Goal: Task Accomplishment & Management: Manage account settings

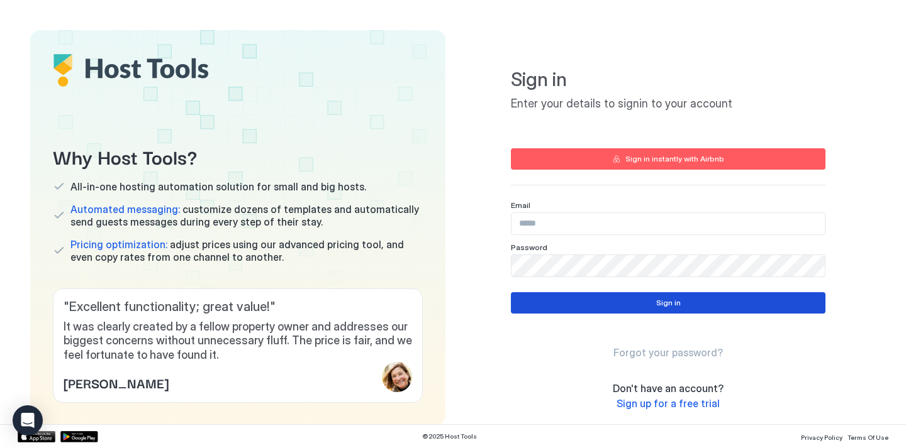
type input "**********"
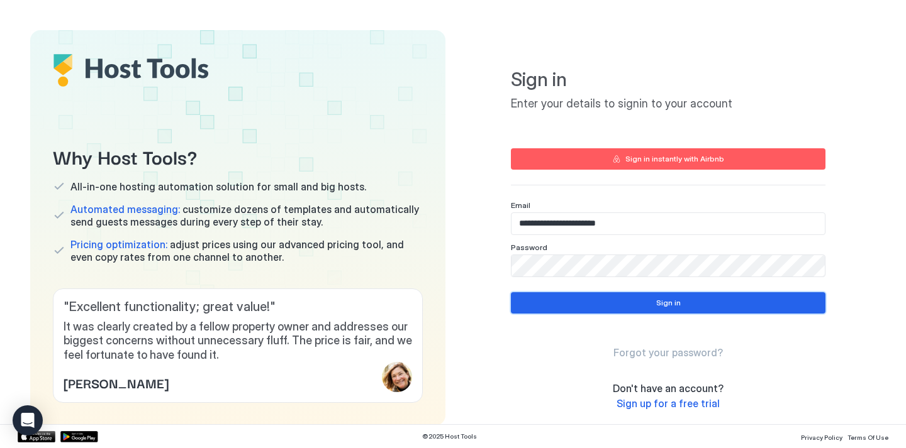
click at [542, 301] on button "Sign in" at bounding box center [668, 302] width 314 height 21
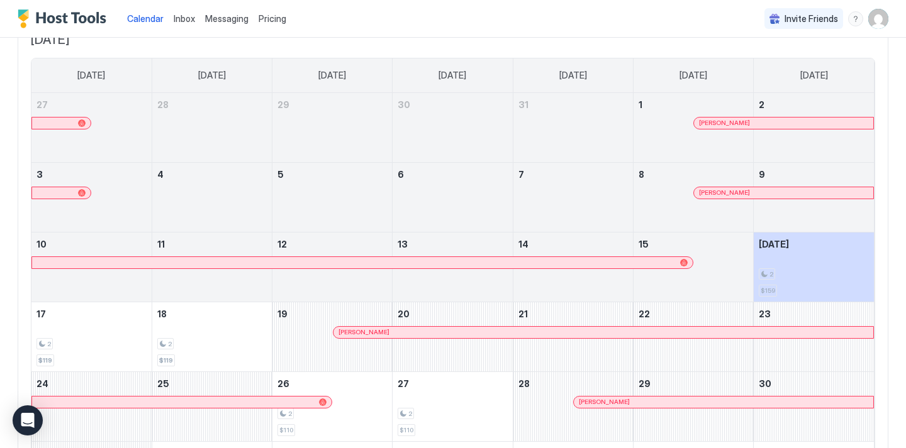
scroll to position [89, 0]
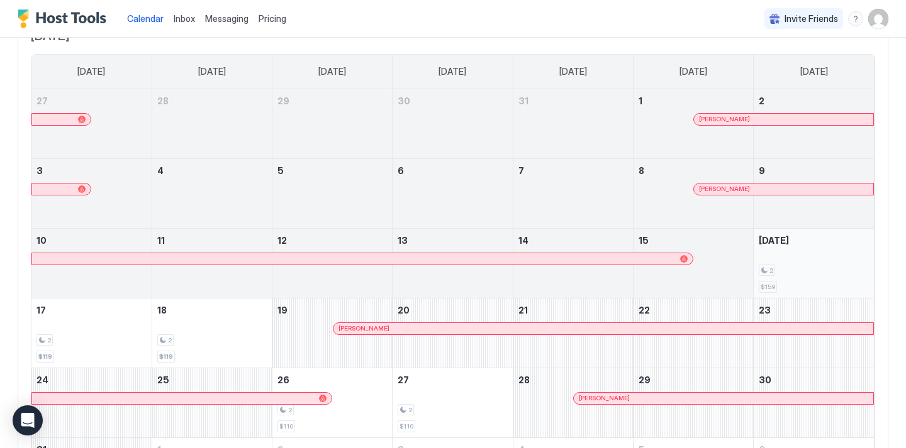
click at [781, 265] on div "2" at bounding box center [814, 271] width 110 height 12
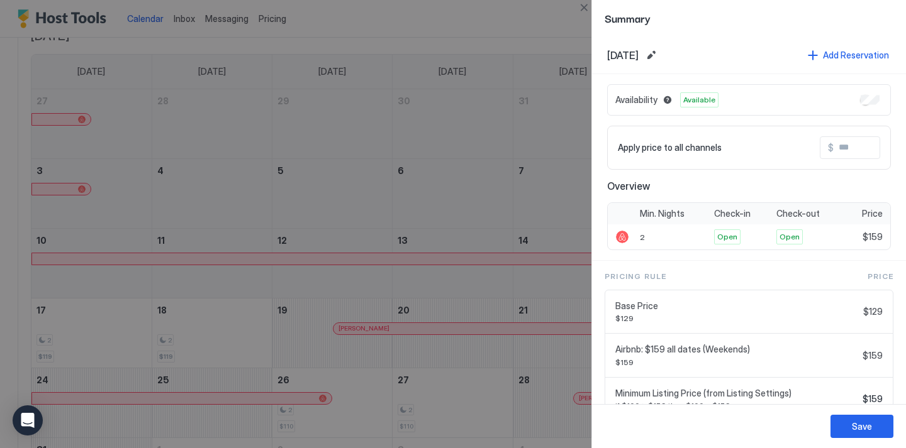
scroll to position [52, 0]
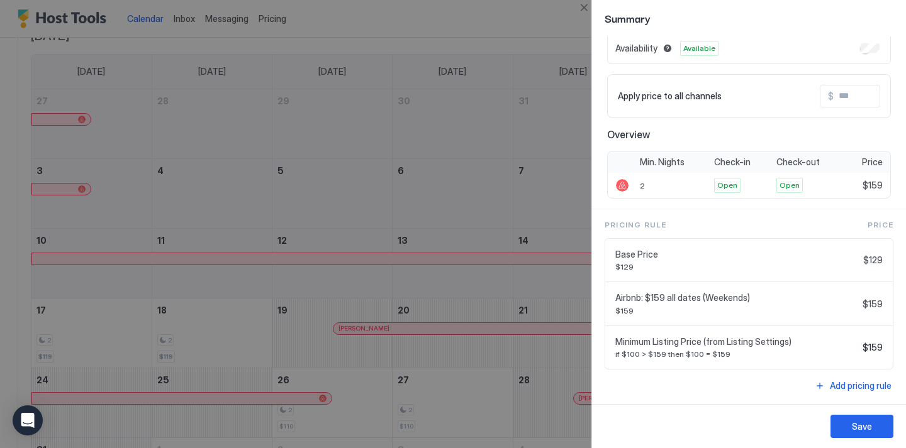
click at [570, 49] on div at bounding box center [453, 224] width 906 height 448
click at [585, 362] on div at bounding box center [453, 224] width 906 height 448
click at [850, 431] on button "Save" at bounding box center [861, 426] width 63 height 23
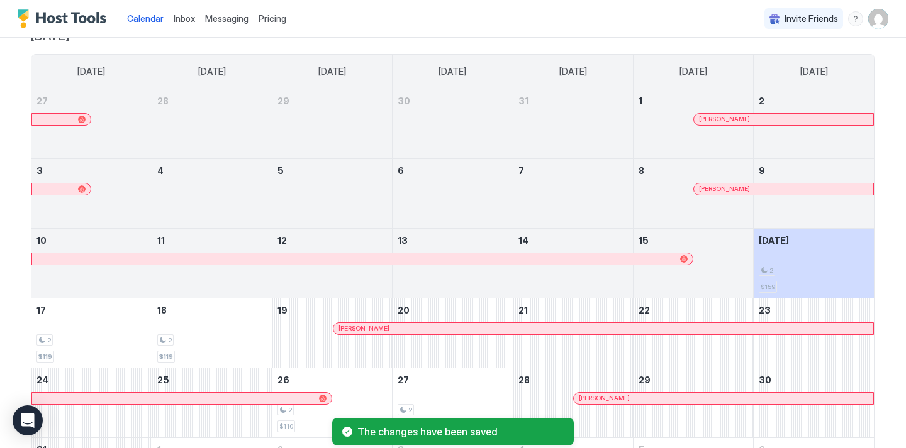
click at [879, 11] on img "User profile" at bounding box center [878, 19] width 20 height 20
click at [811, 65] on div "Settings" at bounding box center [808, 71] width 160 height 22
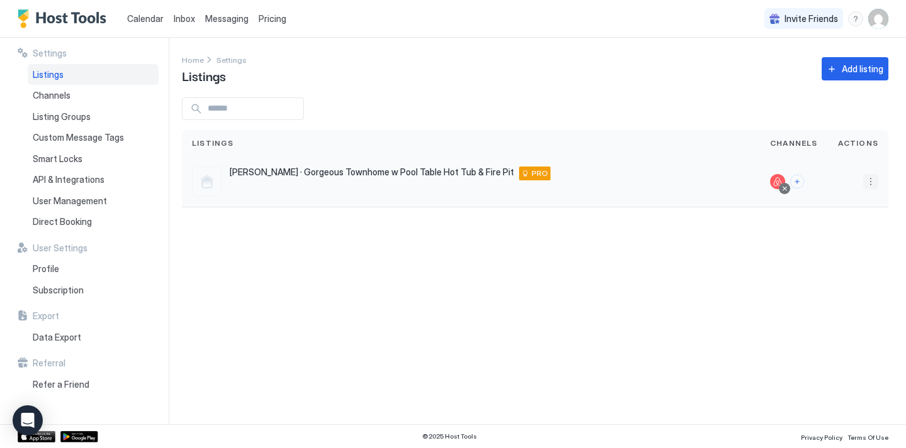
click at [871, 183] on button "More options" at bounding box center [870, 181] width 15 height 15
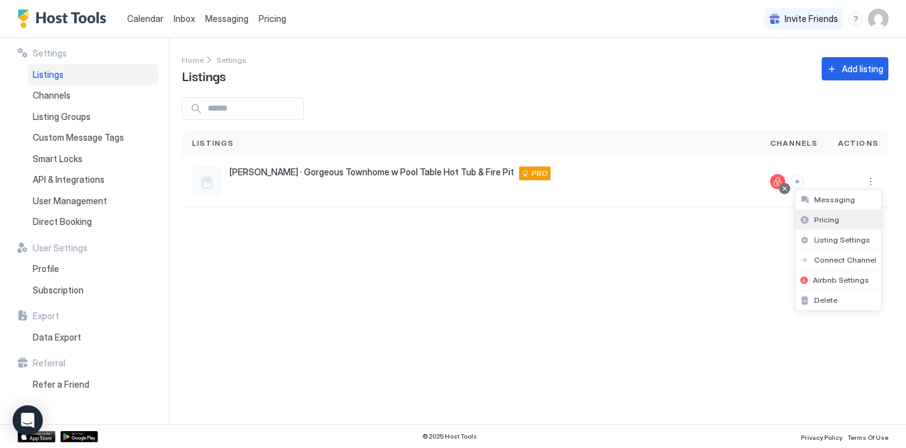
click at [833, 218] on span "Pricing" at bounding box center [826, 219] width 25 height 9
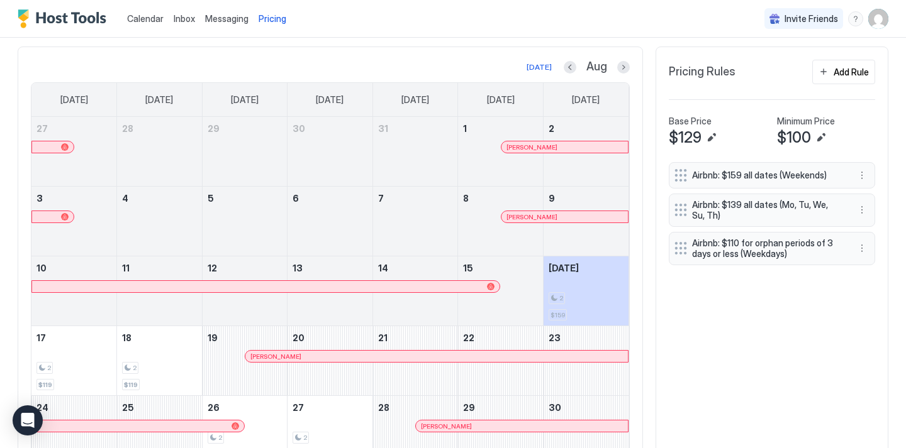
scroll to position [372, 0]
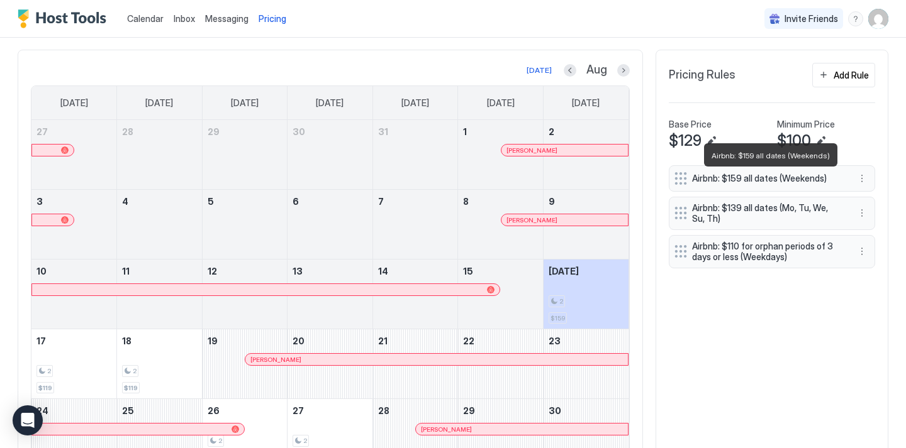
click at [816, 180] on span "Airbnb: $159 all dates (Weekends)" at bounding box center [767, 178] width 150 height 11
click at [742, 175] on span "Airbnb: $159 all dates (Weekends)" at bounding box center [767, 178] width 150 height 11
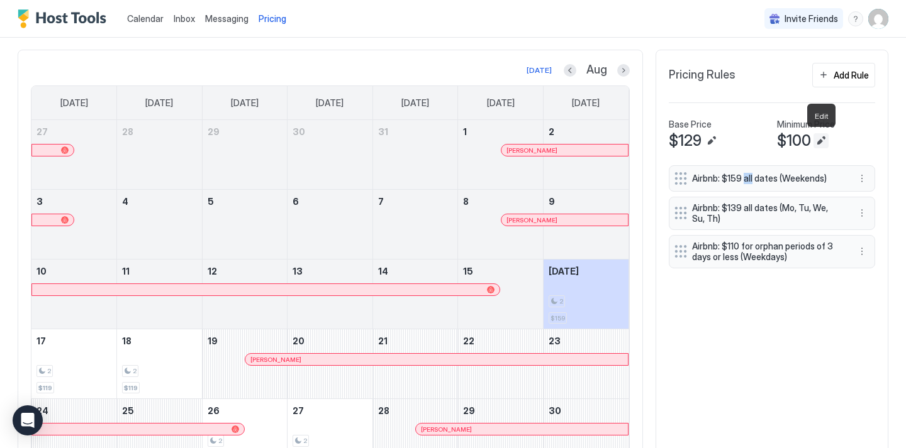
click at [824, 139] on button "Edit" at bounding box center [820, 140] width 15 height 15
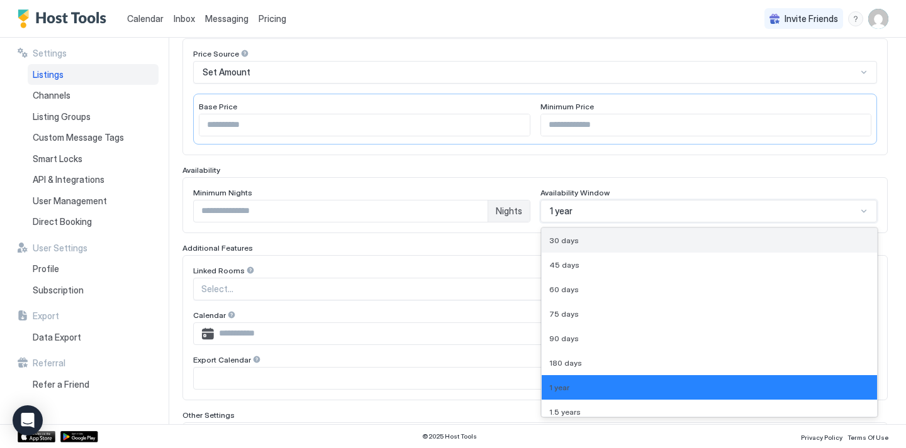
scroll to position [250, 0]
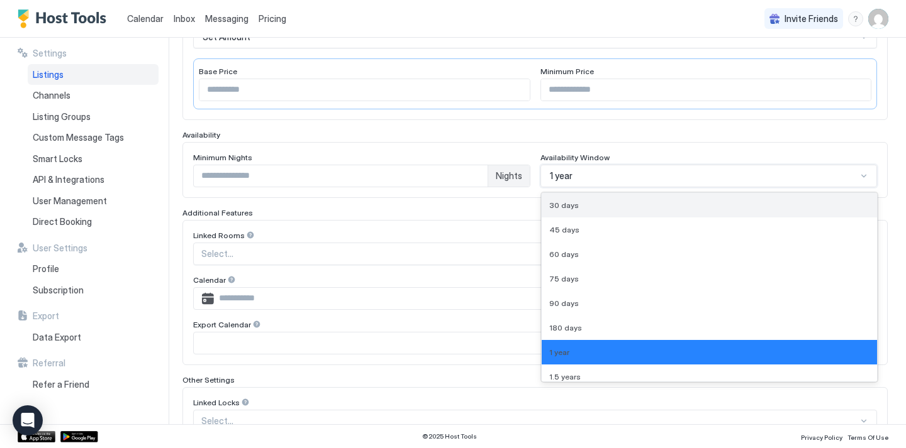
click at [643, 187] on div "30 days, 1 of 9. 9 results available. Use Up and Down to choose options, press …" at bounding box center [708, 176] width 337 height 23
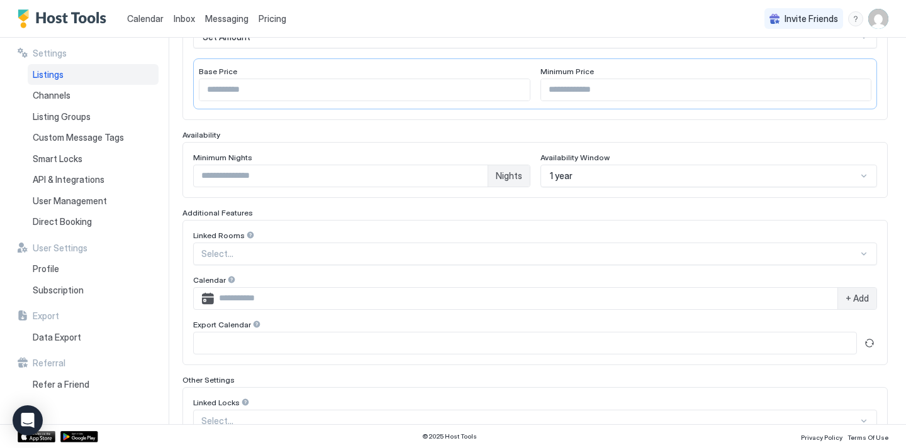
click at [596, 120] on div "Enable Listing Listing Nickname Pricing Price Source Set Amount Base Price *** …" at bounding box center [534, 206] width 705 height 565
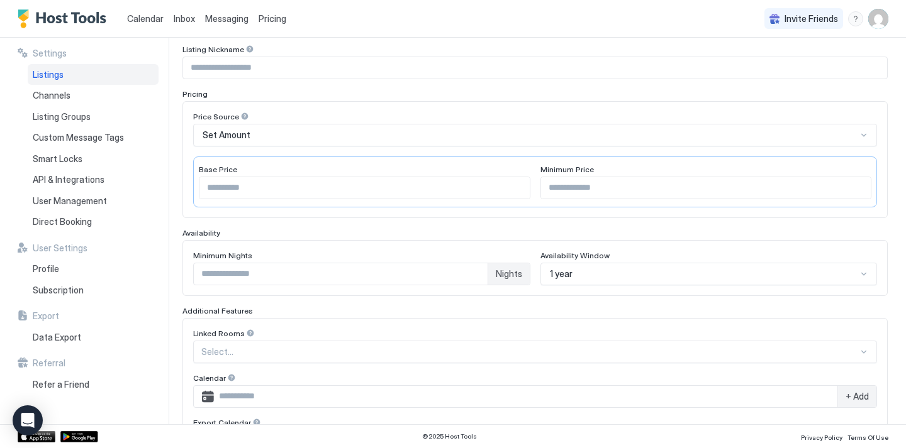
scroll to position [0, 0]
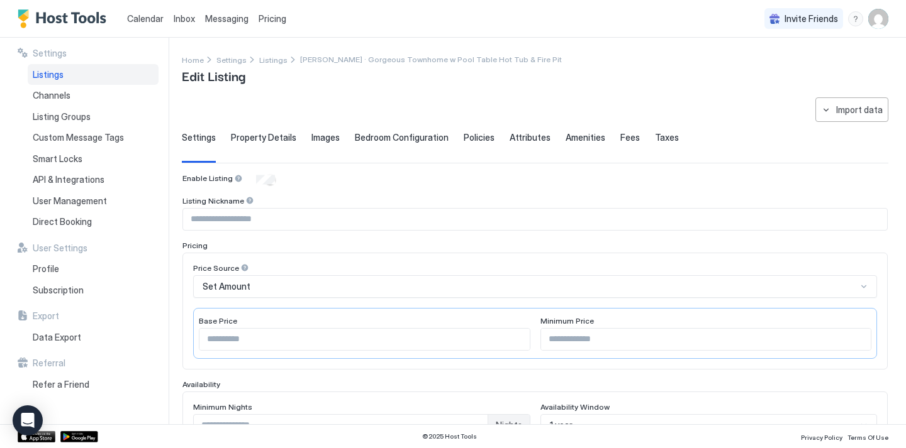
click at [258, 142] on span "Property Details" at bounding box center [263, 137] width 65 height 11
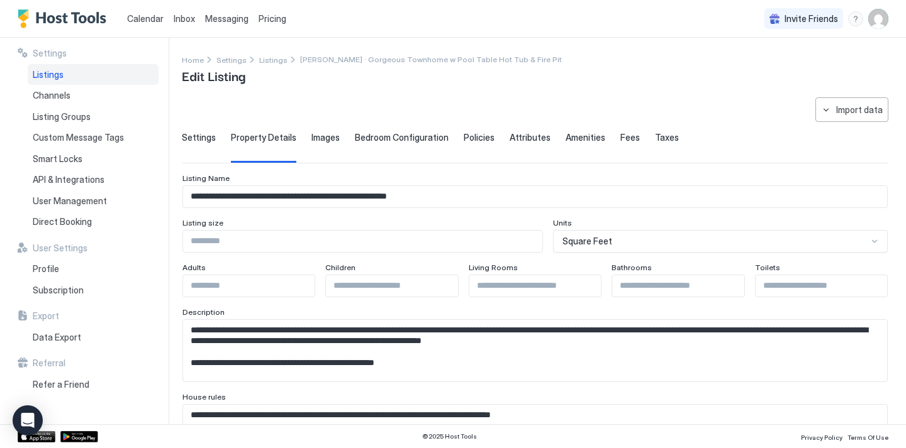
click at [333, 139] on span "Images" at bounding box center [325, 137] width 28 height 11
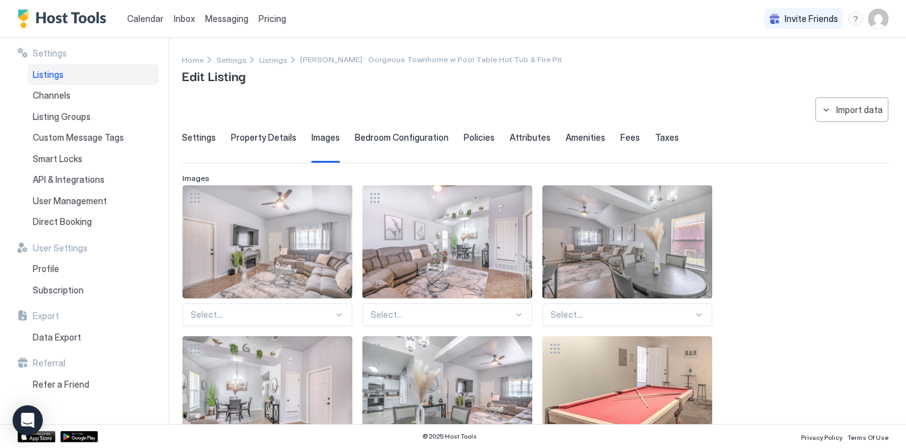
click at [375, 141] on span "Bedroom Configuration" at bounding box center [402, 137] width 94 height 11
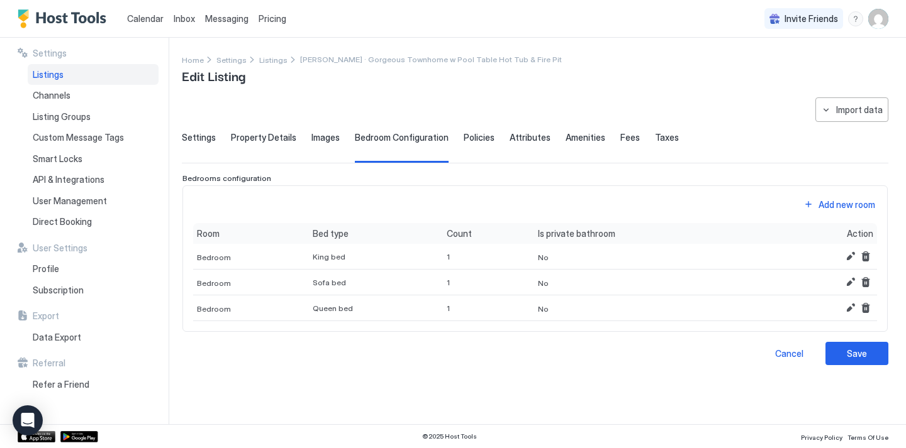
click at [490, 128] on div "**********" at bounding box center [535, 231] width 706 height 268
click at [486, 135] on div "Settings Property Details Images Bedroom Configuration Policies Attributes Amen…" at bounding box center [535, 147] width 706 height 31
click at [482, 139] on span "Policies" at bounding box center [479, 137] width 31 height 11
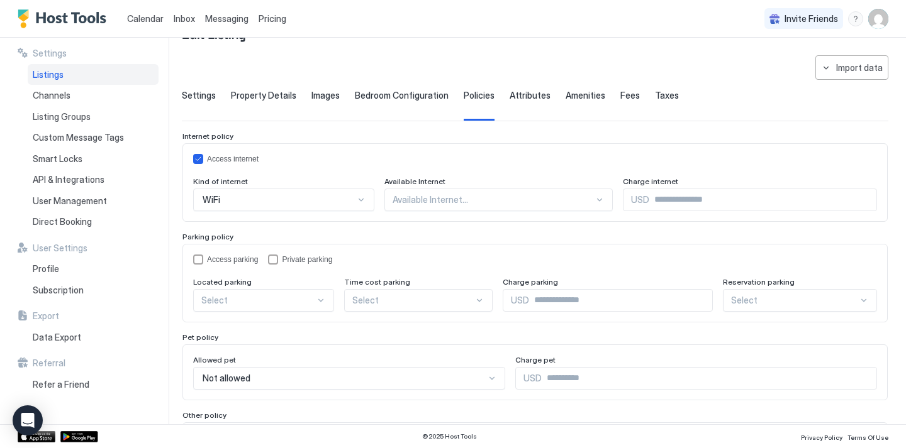
scroll to position [55, 0]
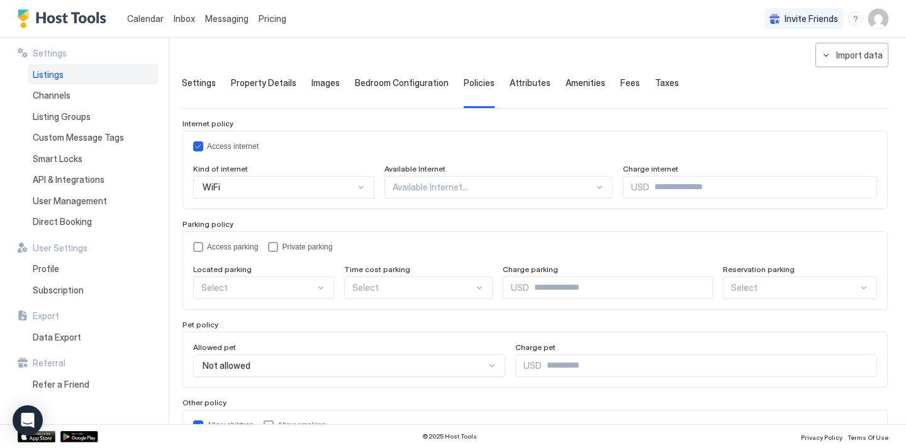
click at [570, 193] on div "Available Internet..." at bounding box center [498, 187] width 229 height 23
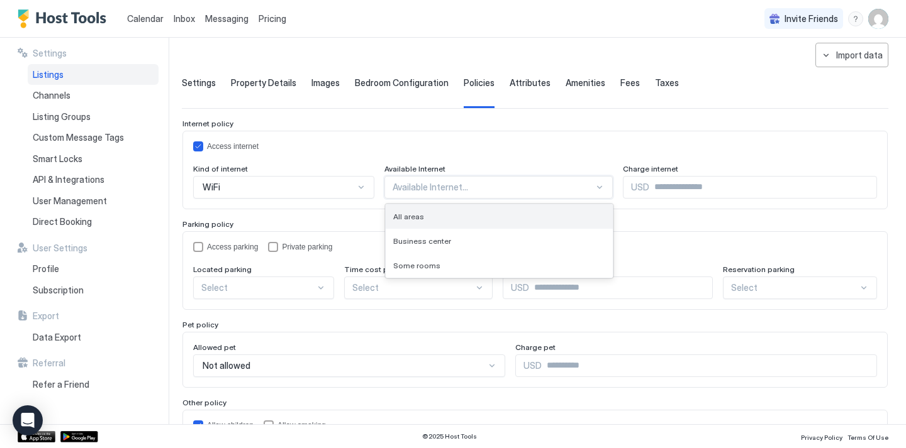
click at [520, 222] on div "All areas" at bounding box center [500, 216] width 228 height 25
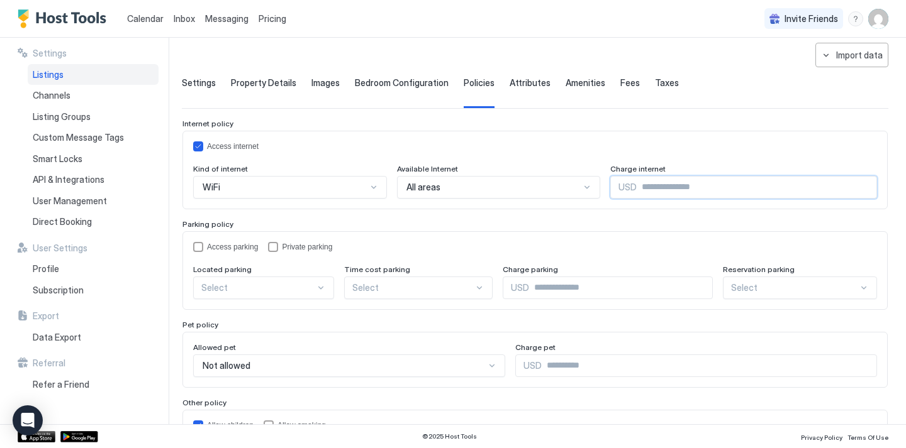
click at [657, 189] on input "Input Field" at bounding box center [757, 187] width 240 height 21
click at [652, 190] on input "Input Field" at bounding box center [757, 187] width 240 height 21
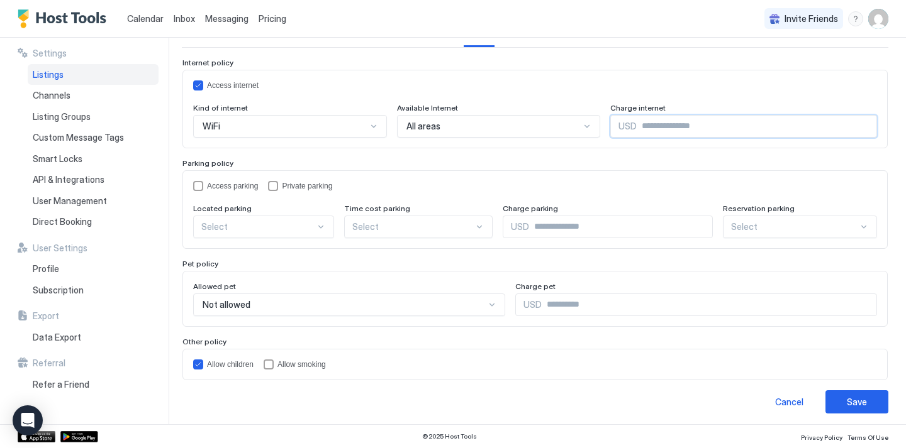
scroll to position [120, 0]
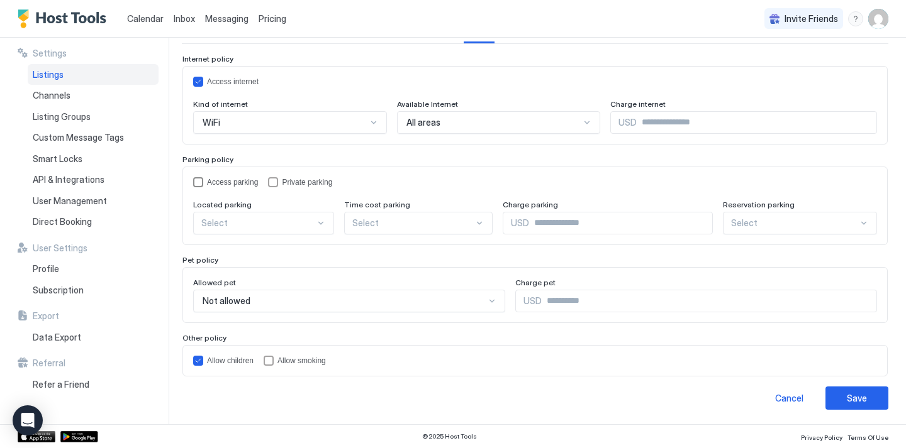
click at [197, 186] on div "policy.parkingPolicy.accessParking" at bounding box center [198, 182] width 10 height 10
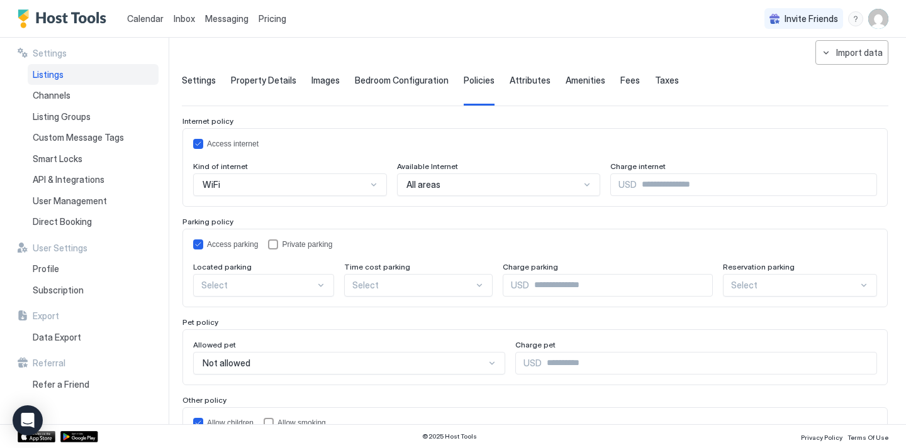
scroll to position [43, 0]
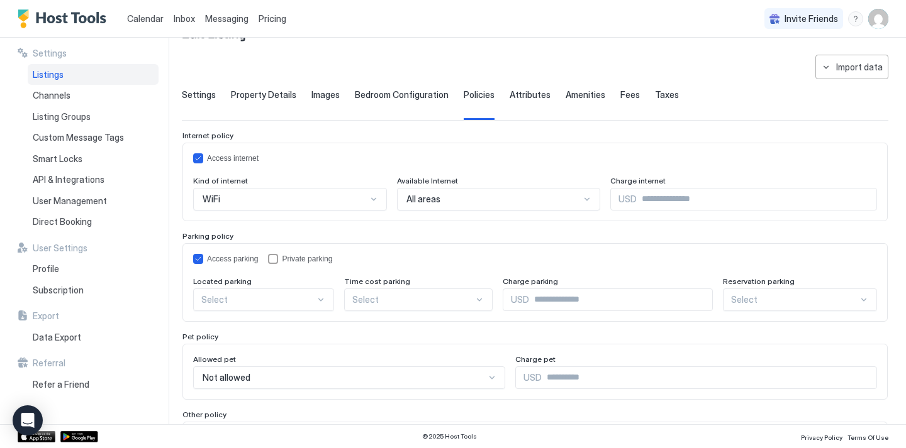
click at [522, 99] on span "Attributes" at bounding box center [529, 94] width 41 height 11
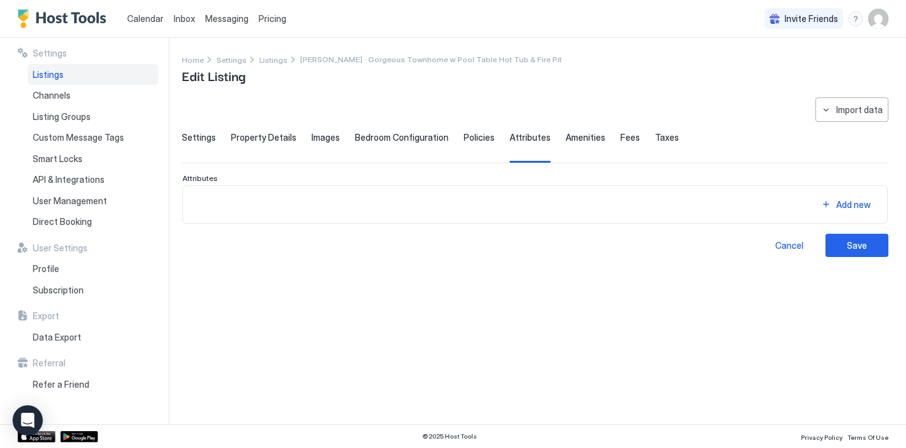
click at [565, 138] on span "Amenities" at bounding box center [585, 137] width 40 height 11
click at [620, 136] on span "Fees" at bounding box center [629, 137] width 19 height 11
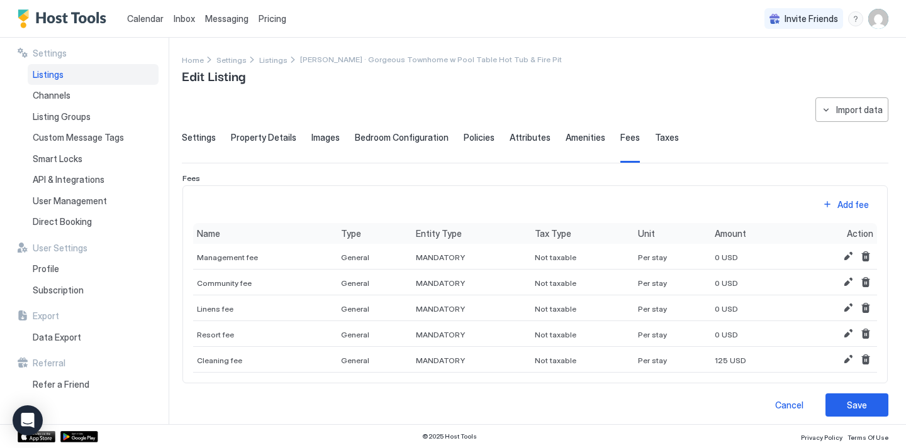
click at [660, 137] on span "Taxes" at bounding box center [667, 137] width 24 height 11
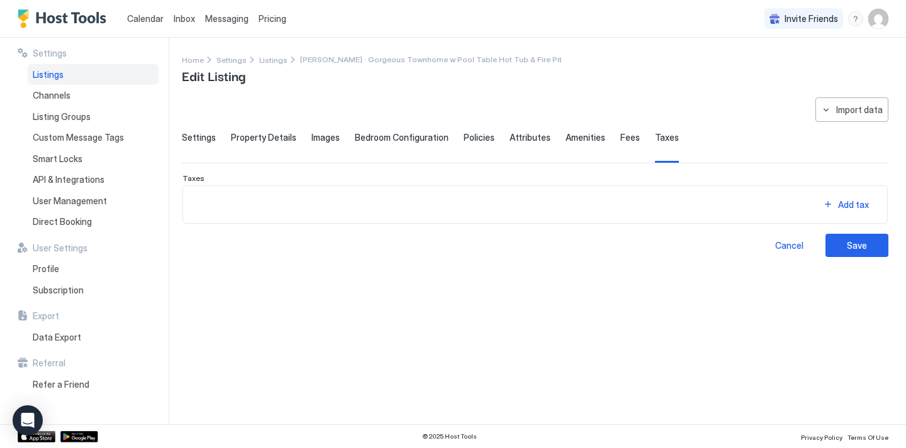
click at [849, 194] on div "Add tax" at bounding box center [534, 205] width 705 height 38
click at [847, 201] on div "Add tax" at bounding box center [853, 195] width 35 height 13
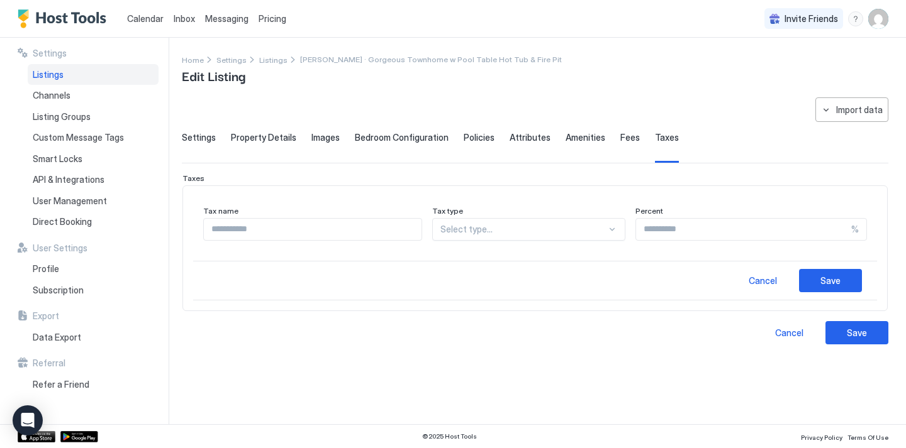
click at [553, 240] on div "Select type..." at bounding box center [529, 229] width 194 height 23
click at [560, 242] on div "Tax name Tax type Select type... Percent %" at bounding box center [535, 228] width 684 height 65
click at [381, 233] on input "Input Field" at bounding box center [313, 229] width 218 height 21
click at [559, 261] on div "Cancel Save" at bounding box center [535, 281] width 684 height 40
click at [755, 286] on div "Cancel" at bounding box center [762, 280] width 28 height 13
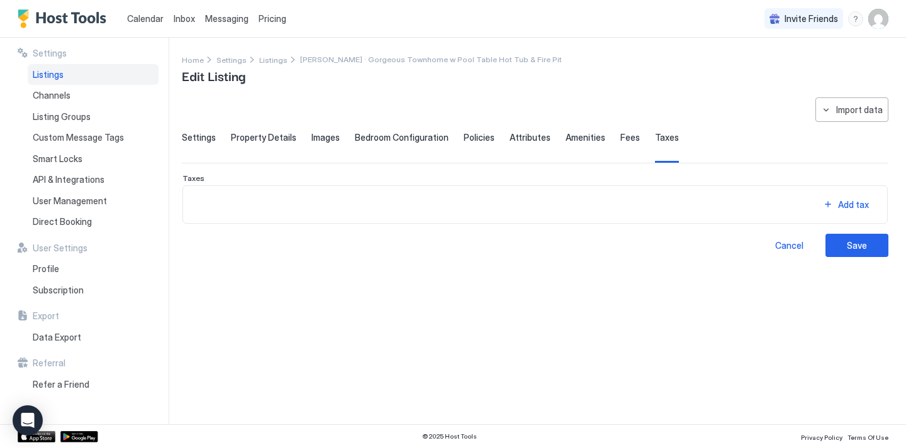
drag, startPoint x: 641, startPoint y: 140, endPoint x: 523, endPoint y: 126, distance: 118.4
click at [523, 127] on div "**********" at bounding box center [535, 177] width 706 height 160
click at [143, 93] on div "Channels" at bounding box center [93, 95] width 131 height 21
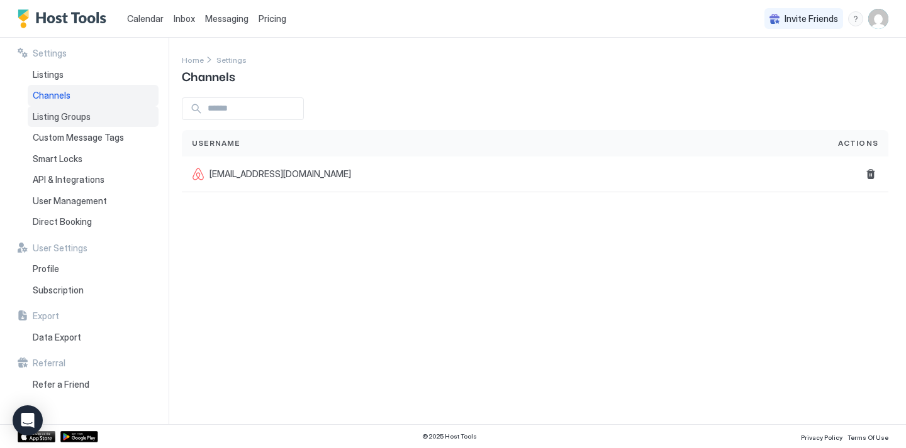
click at [132, 120] on div "Listing Groups" at bounding box center [93, 116] width 131 height 21
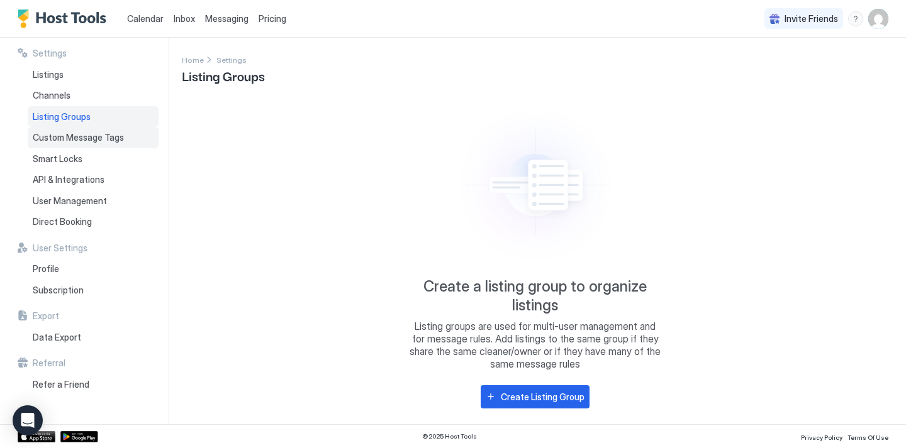
click at [125, 140] on div "Custom Message Tags" at bounding box center [93, 137] width 131 height 21
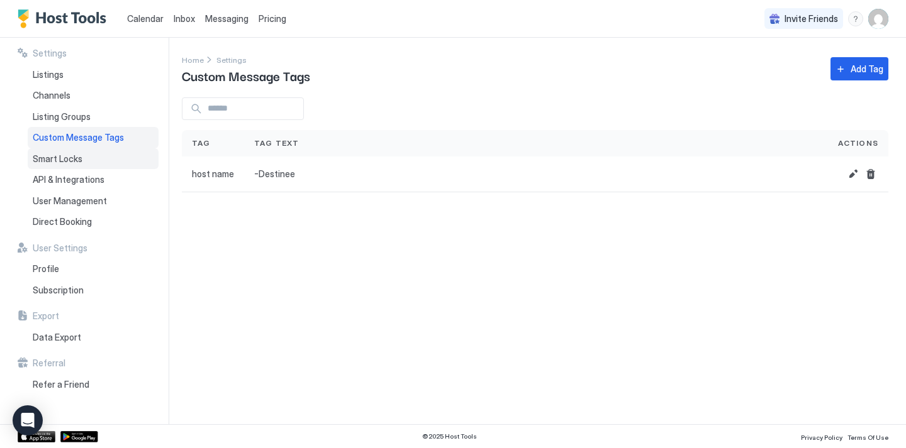
click at [120, 155] on div "Smart Locks" at bounding box center [93, 158] width 131 height 21
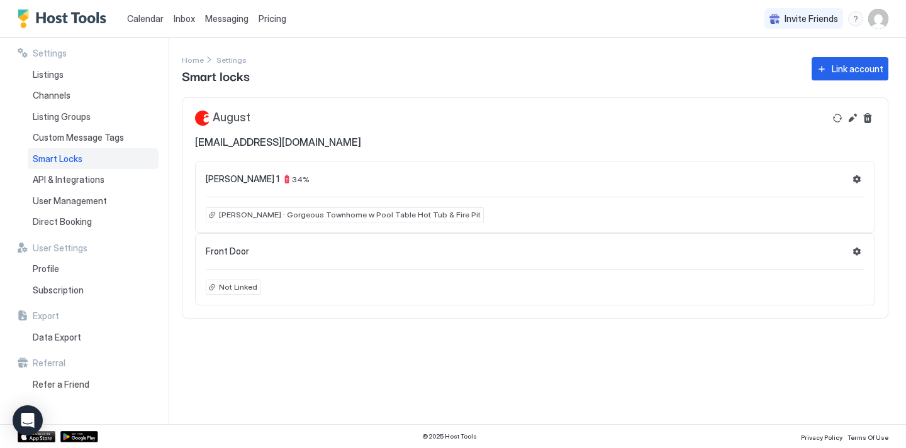
click at [113, 168] on div "Smart Locks" at bounding box center [93, 158] width 131 height 21
click at [108, 187] on div "API & Integrations" at bounding box center [93, 179] width 131 height 21
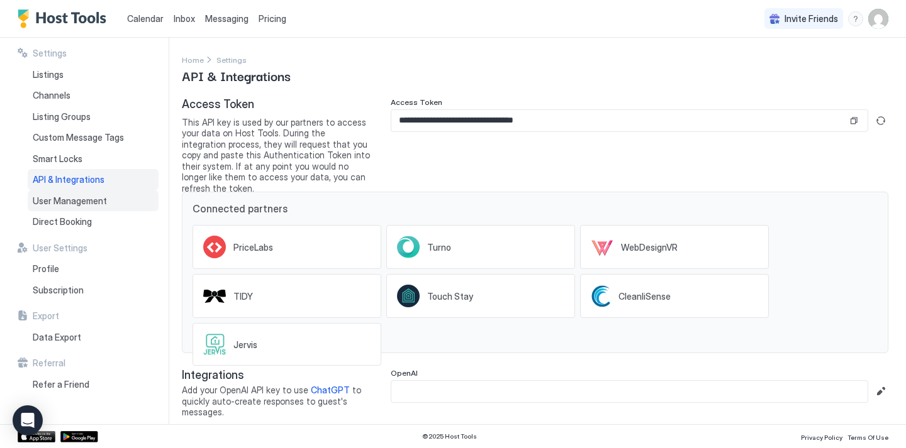
click at [98, 198] on span "User Management" at bounding box center [70, 201] width 74 height 11
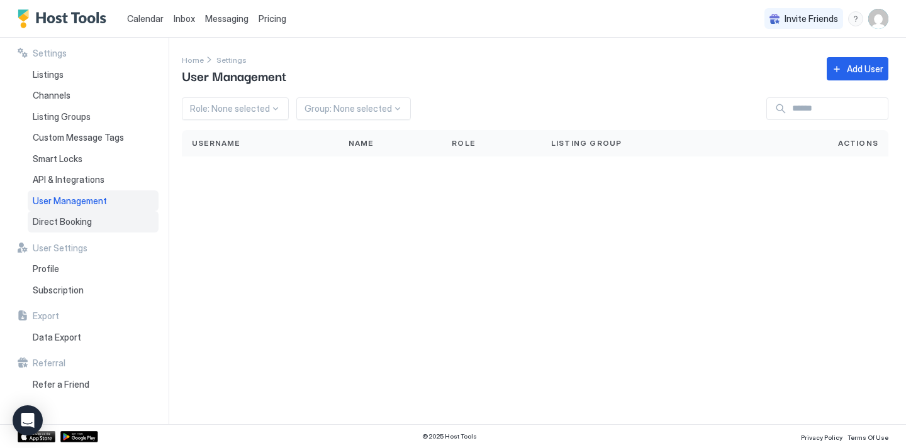
click at [86, 225] on span "Direct Booking" at bounding box center [62, 221] width 59 height 11
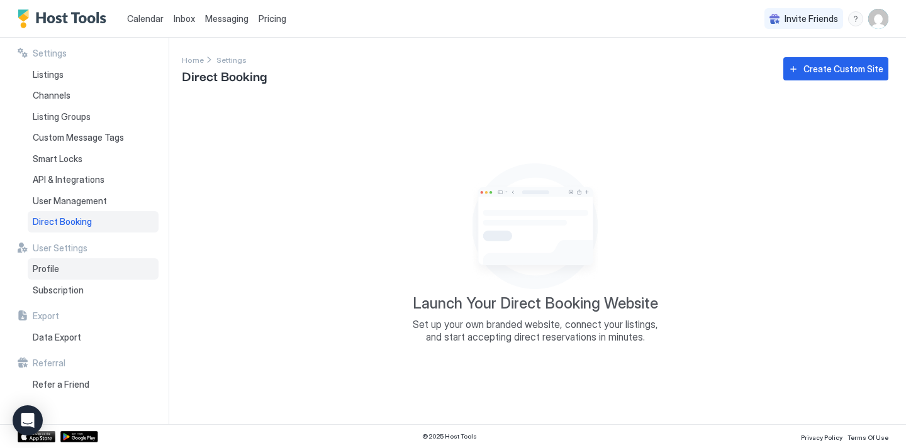
click at [72, 274] on div "Profile" at bounding box center [93, 269] width 131 height 21
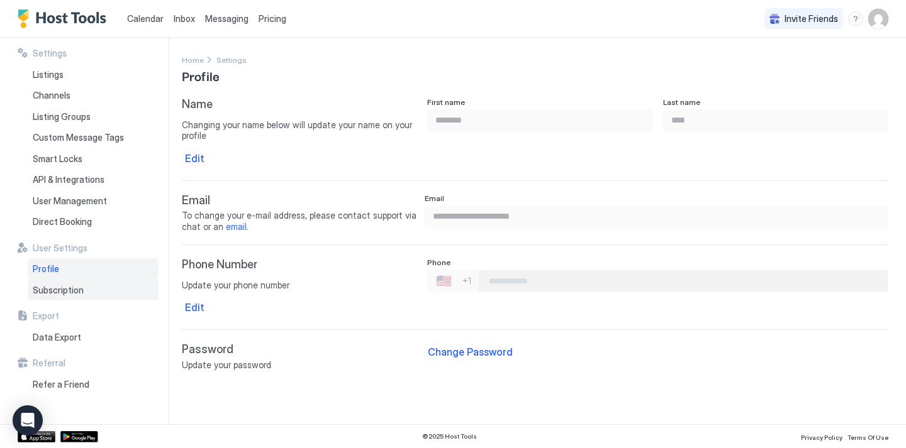
click at [60, 292] on span "Subscription" at bounding box center [58, 290] width 51 height 11
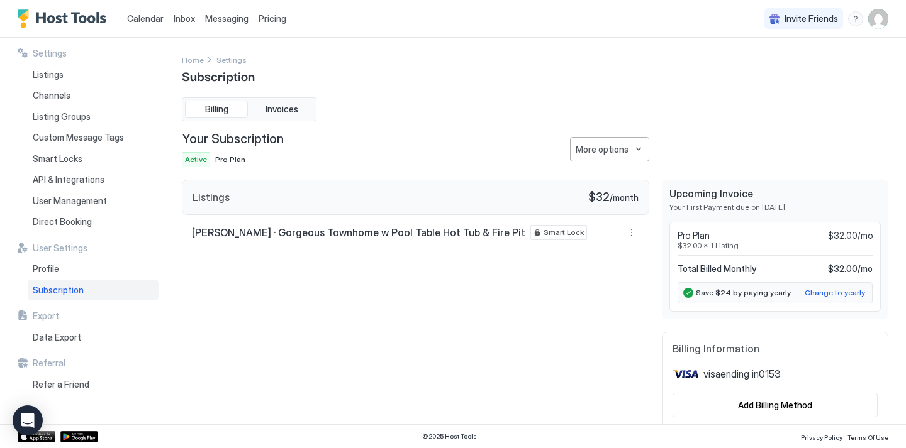
click at [876, 30] on div "Invite Friends DW" at bounding box center [826, 18] width 124 height 37
click at [873, 25] on img "User profile" at bounding box center [878, 19] width 20 height 20
click at [804, 72] on div "Settings" at bounding box center [808, 71] width 160 height 22
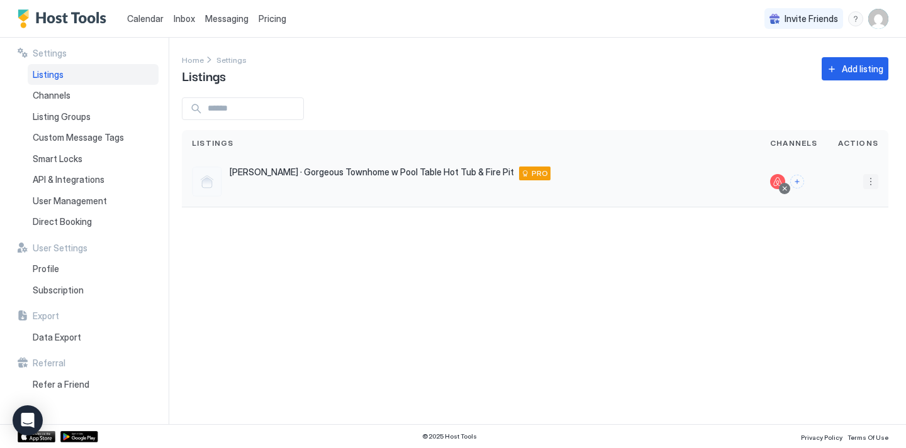
click at [871, 179] on button "More options" at bounding box center [870, 181] width 15 height 15
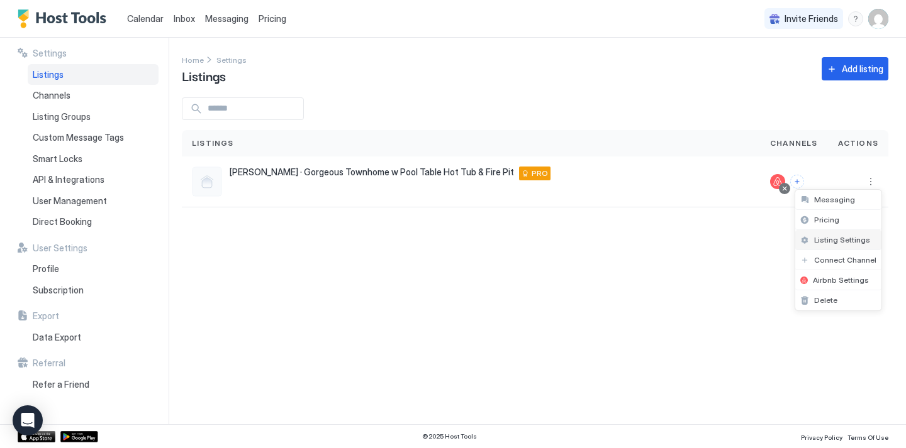
click at [837, 236] on span "Listing Settings" at bounding box center [842, 239] width 56 height 9
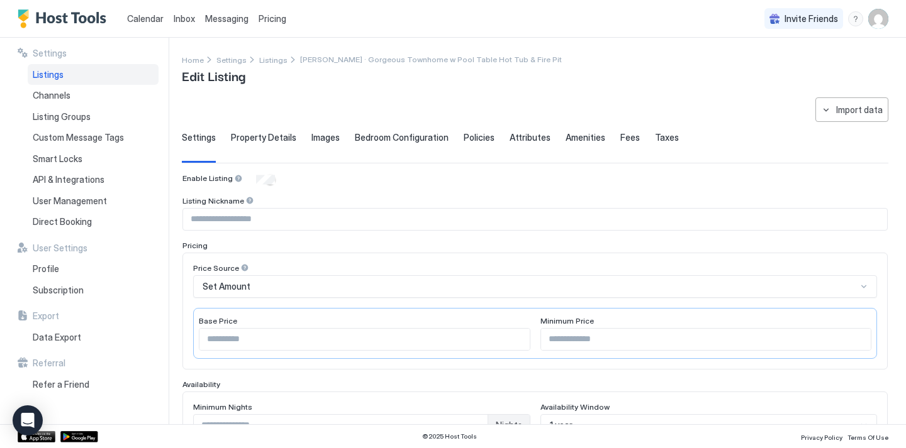
click at [274, 19] on span "Pricing" at bounding box center [273, 18] width 28 height 11
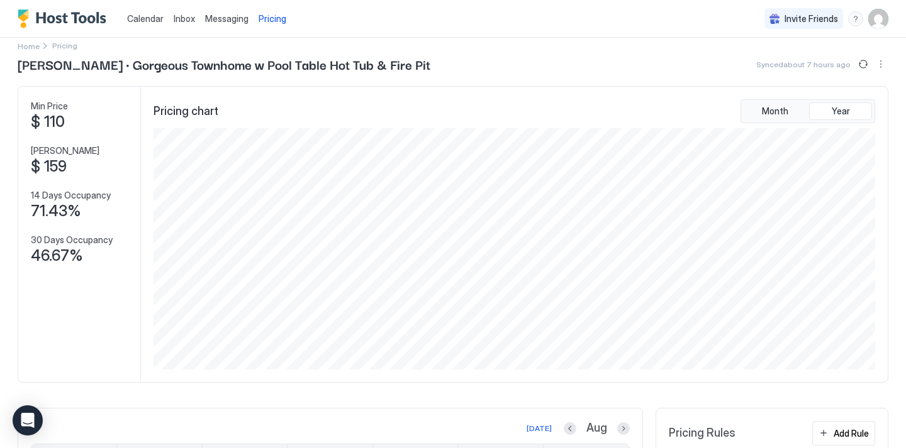
scroll to position [18, 0]
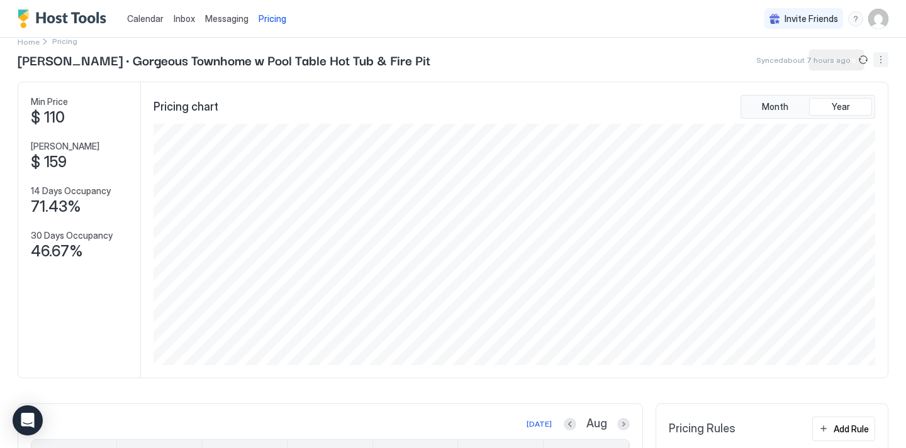
click at [879, 61] on button "More options" at bounding box center [880, 59] width 15 height 15
click at [744, 267] on div at bounding box center [453, 224] width 906 height 448
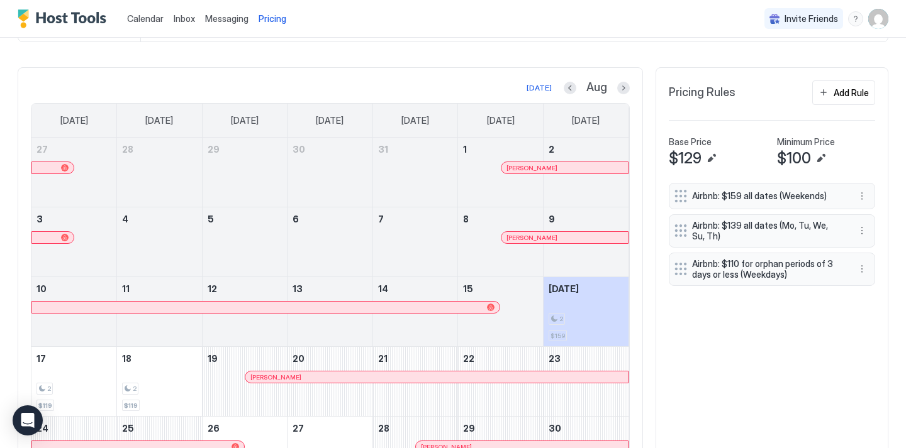
scroll to position [342, 0]
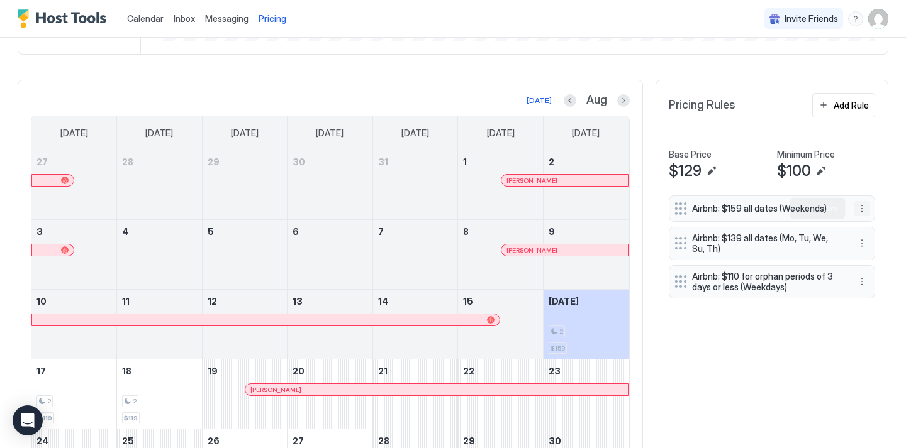
click at [860, 205] on button "More options" at bounding box center [861, 208] width 15 height 15
click at [882, 195] on div at bounding box center [453, 224] width 906 height 448
click at [862, 206] on button "More options" at bounding box center [861, 208] width 15 height 15
click at [865, 225] on div "Edit" at bounding box center [874, 225] width 28 height 9
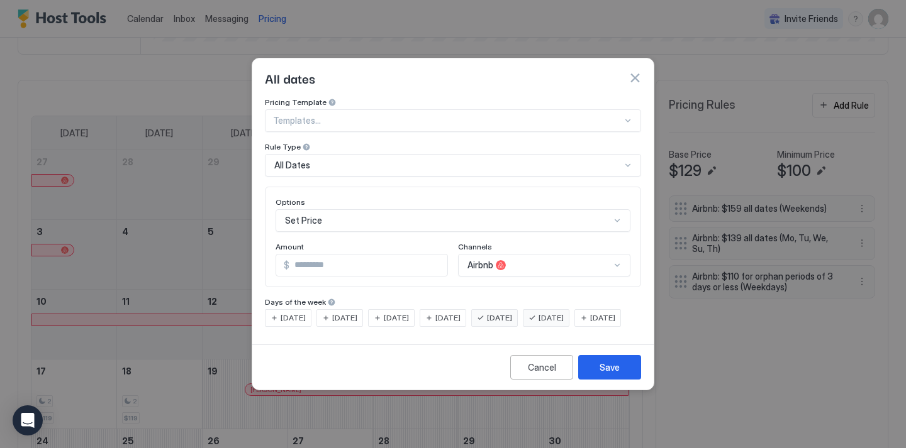
scroll to position [65, 0]
click at [569, 211] on div "Set Price" at bounding box center [452, 220] width 355 height 23
click at [613, 117] on div "Pricing Template Templates... Rule Type All Dates Options Set Price Amount $ **…" at bounding box center [453, 212] width 376 height 230
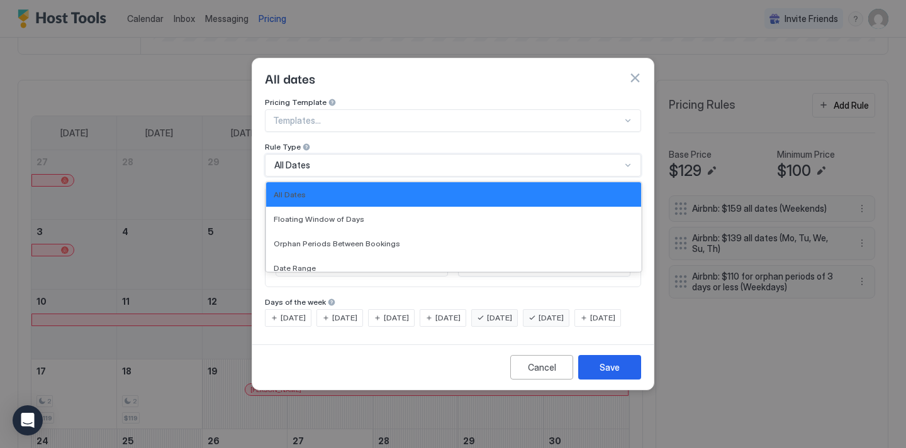
click at [579, 164] on div "All Dates" at bounding box center [453, 165] width 376 height 23
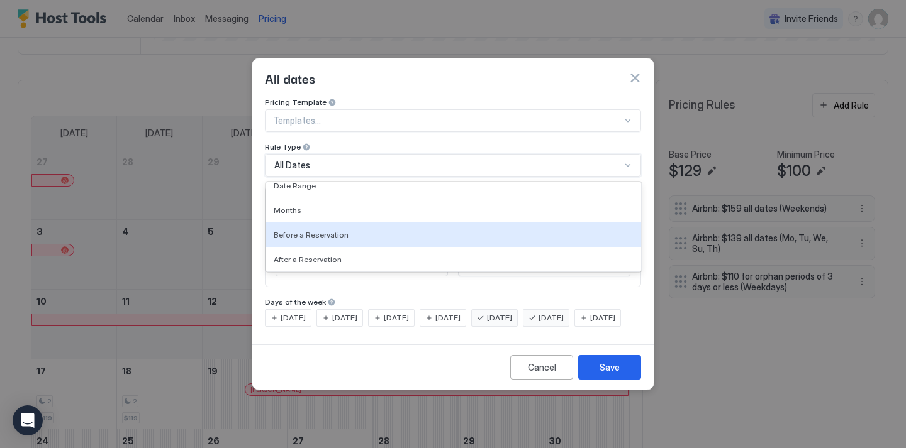
scroll to position [27, 0]
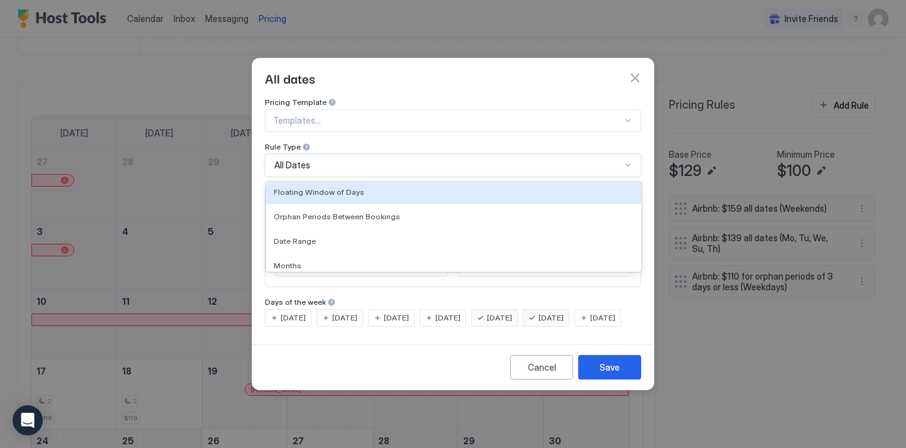
click at [591, 130] on div "Pricing Template Templates... Rule Type Floating Window of Days, 2 of 7. 7 resu…" at bounding box center [453, 136] width 376 height 79
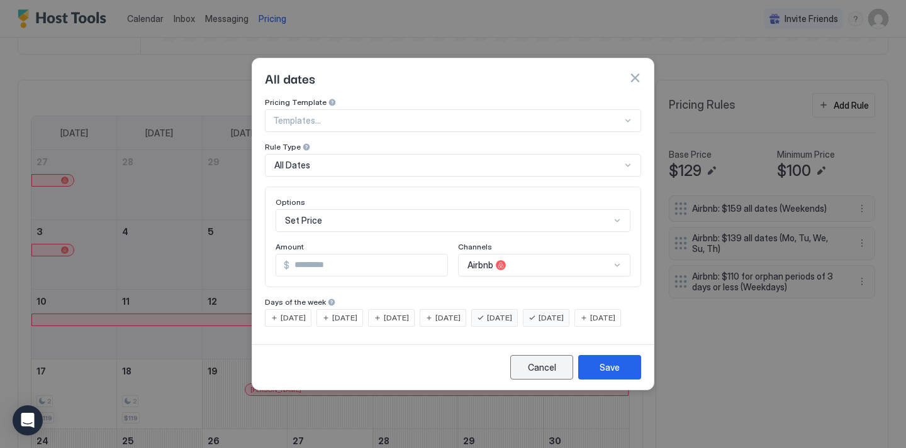
click at [533, 374] on div "Cancel" at bounding box center [542, 367] width 28 height 13
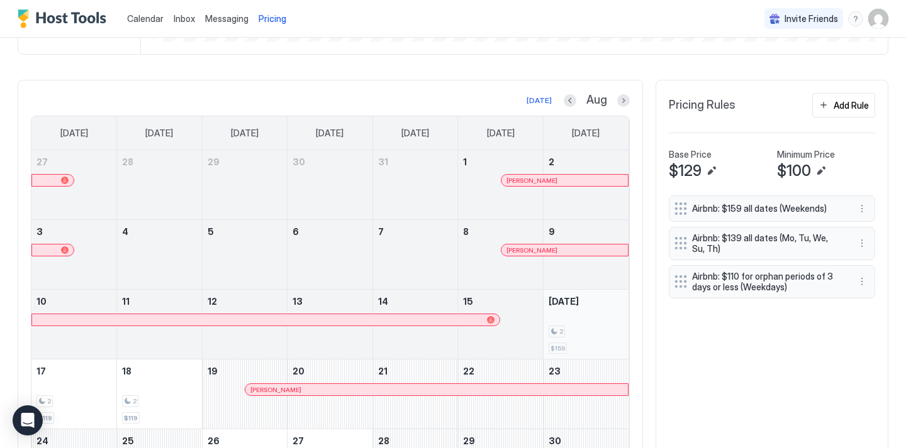
click at [567, 344] on div "2 $159" at bounding box center [585, 324] width 75 height 59
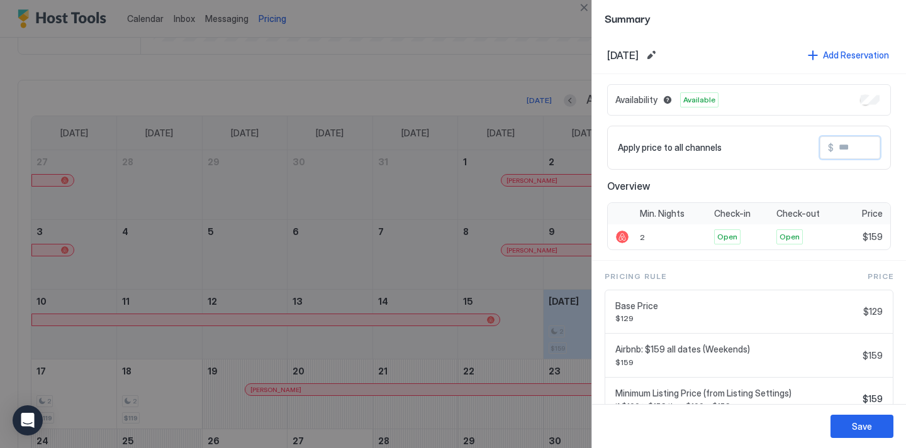
click at [849, 151] on input "Input Field" at bounding box center [883, 147] width 101 height 21
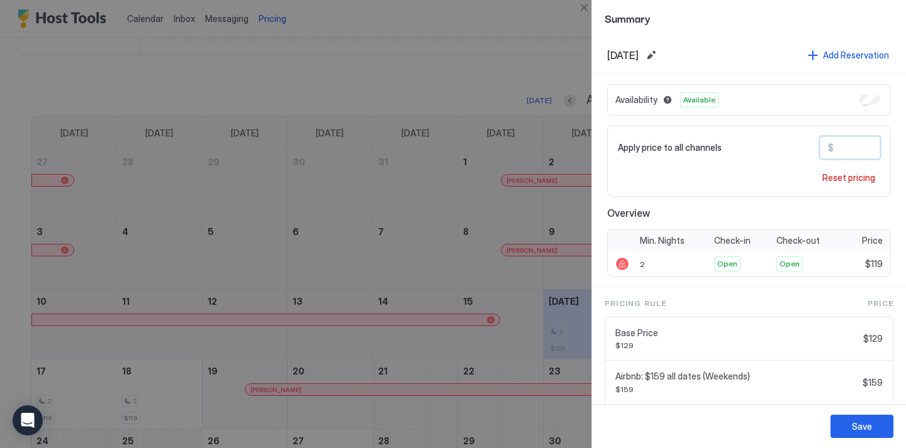
type input "***"
click at [860, 291] on div "Pricing Rule Price Base Price $129 $129 Airbnb: $159 all dates (Weekends) $159 …" at bounding box center [749, 407] width 314 height 239
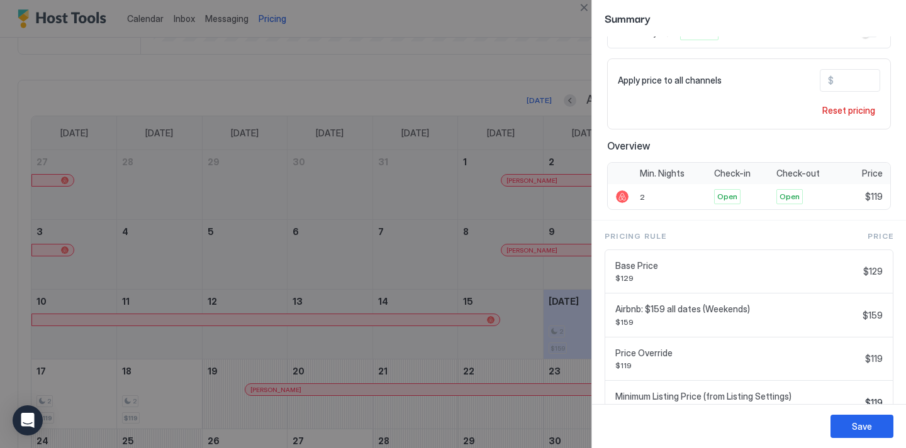
scroll to position [53, 0]
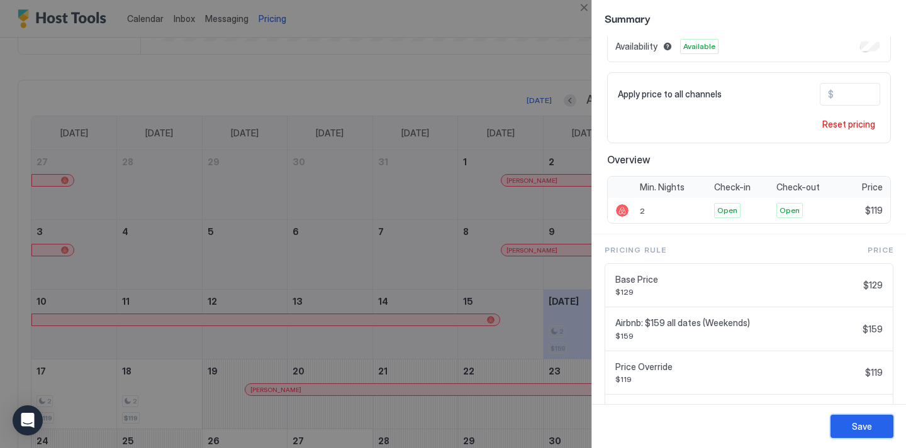
click at [845, 424] on button "Save" at bounding box center [861, 426] width 63 height 23
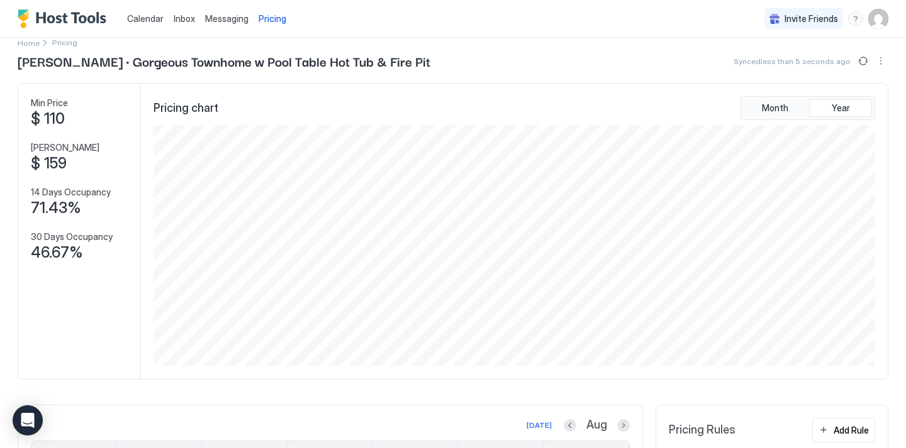
scroll to position [0, 0]
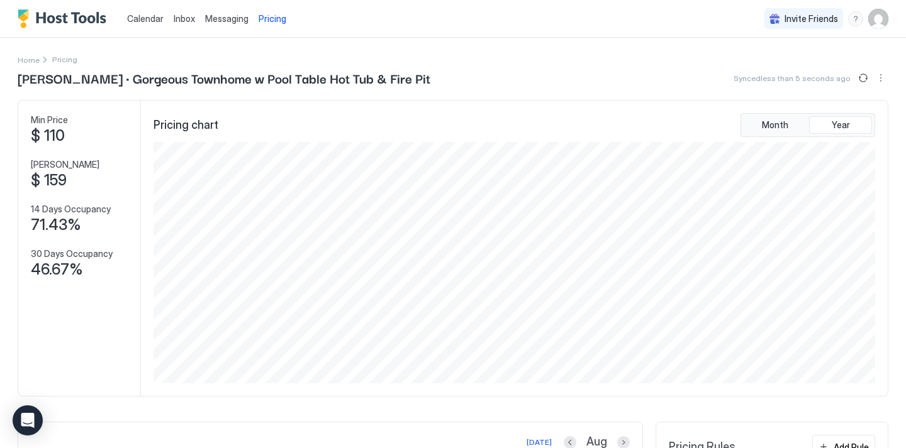
click at [223, 17] on span "Messaging" at bounding box center [226, 18] width 43 height 11
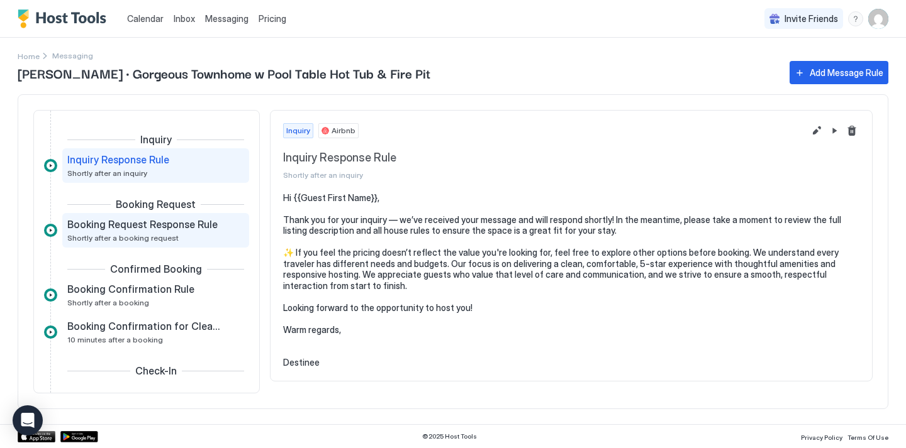
click at [187, 230] on span "Booking Request Response Rule" at bounding box center [142, 224] width 150 height 13
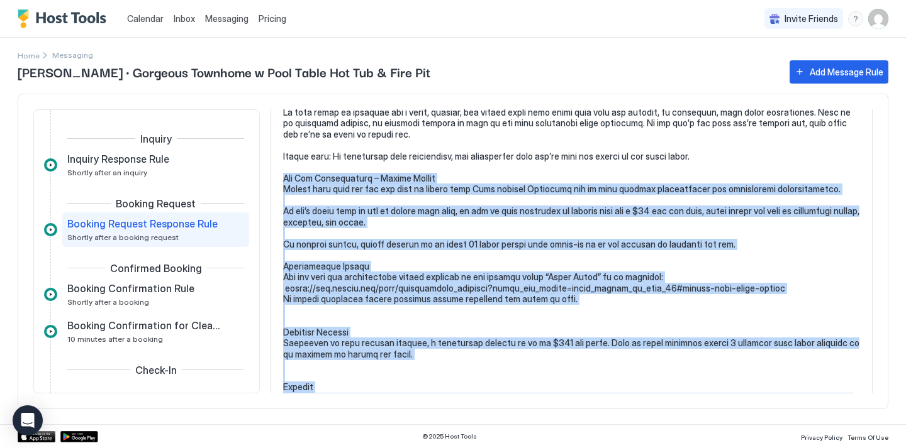
scroll to position [247, 0]
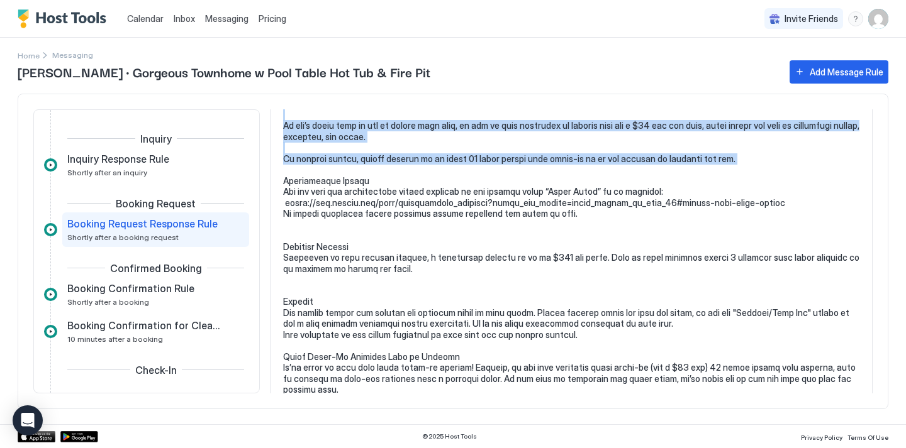
drag, startPoint x: 282, startPoint y: 177, endPoint x: 750, endPoint y: 165, distance: 467.5
click at [750, 166] on pre at bounding box center [571, 346] width 576 height 804
copy pre "Hot Tub Availability – Summer Notice Please note that the hot tub will be close…"
click at [750, 165] on pre at bounding box center [571, 346] width 576 height 804
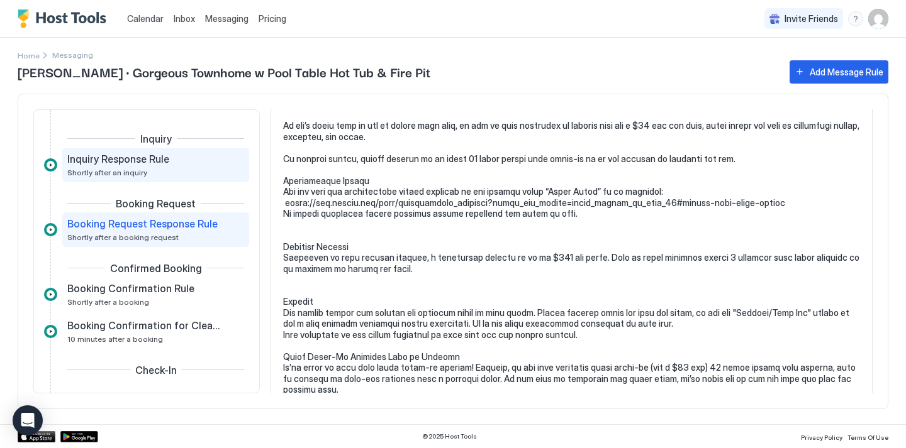
click at [235, 164] on div "Inquiry Response Rule Shortly after an inquiry" at bounding box center [155, 165] width 177 height 25
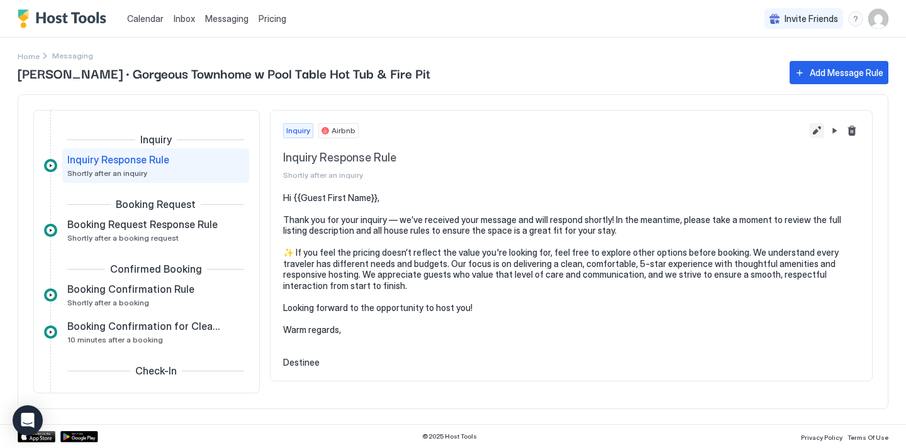
click at [814, 132] on button "Edit message rule" at bounding box center [816, 130] width 15 height 15
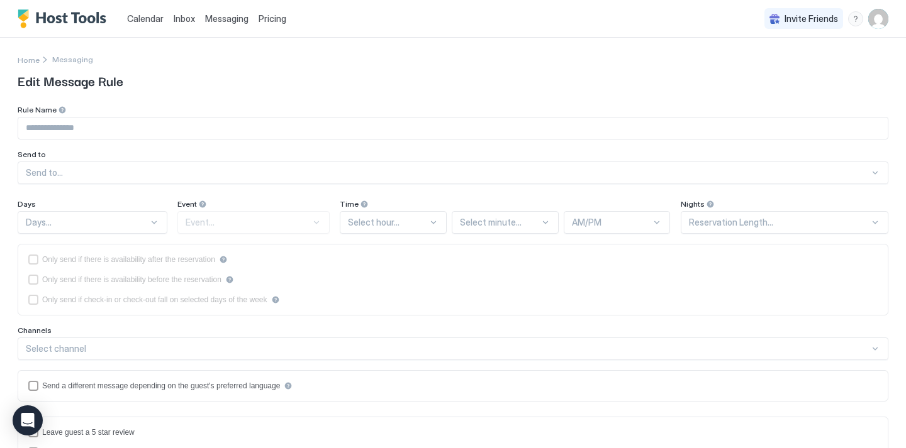
type input "**********"
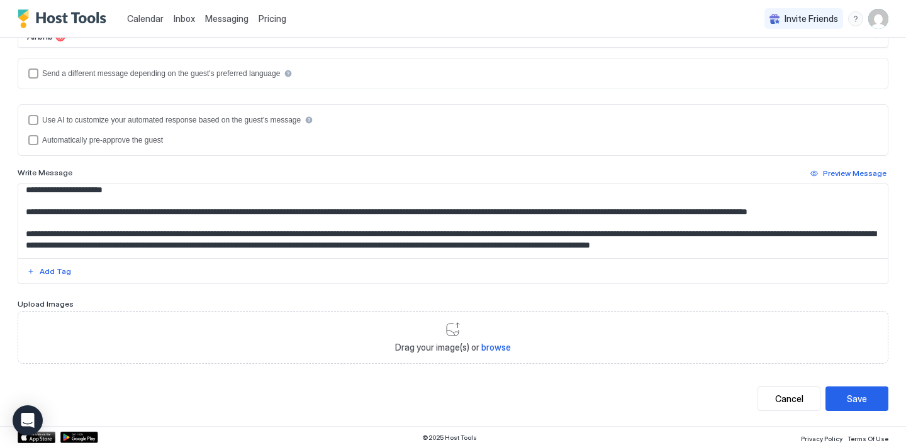
scroll to position [4, 0]
click at [880, 216] on textarea "**********" at bounding box center [452, 221] width 869 height 74
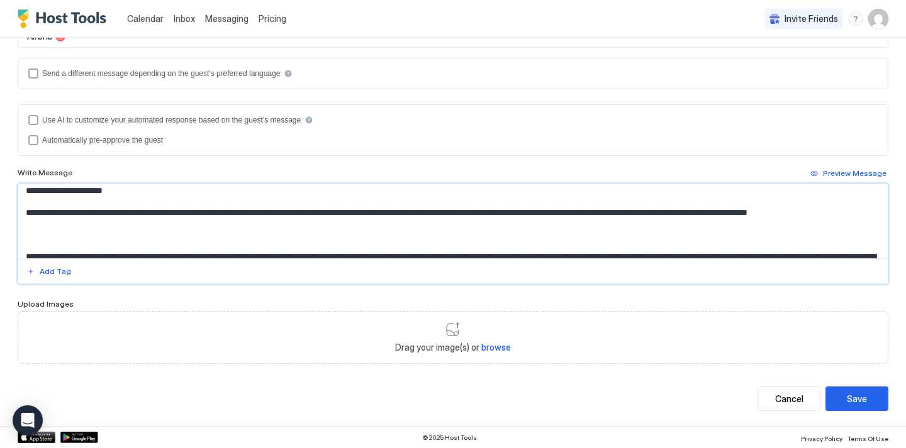
paste textarea "**********"
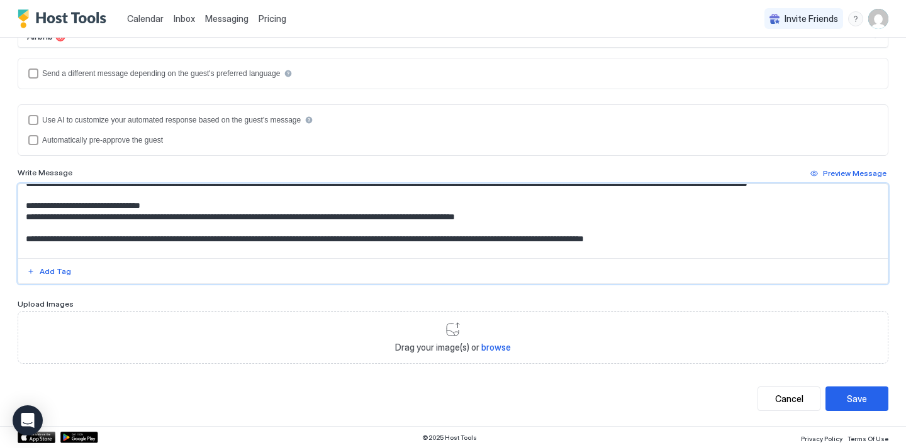
scroll to position [33, 0]
click at [238, 236] on textarea "Input Field" at bounding box center [452, 221] width 869 height 74
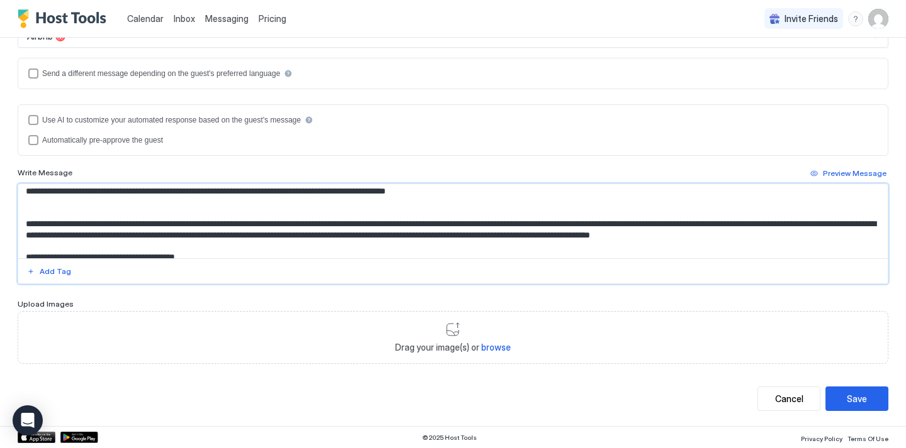
scroll to position [97, 0]
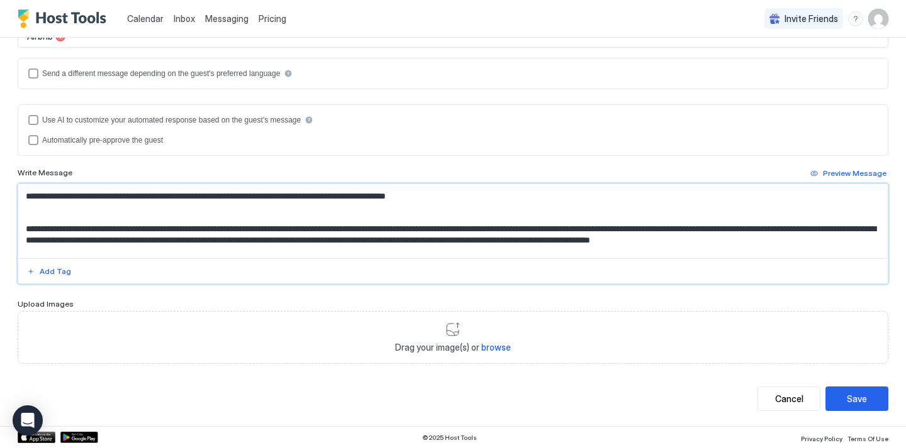
click at [88, 228] on textarea "Input Field" at bounding box center [452, 221] width 869 height 74
type textarea "**********"
click at [836, 397] on button "Save" at bounding box center [856, 399] width 63 height 25
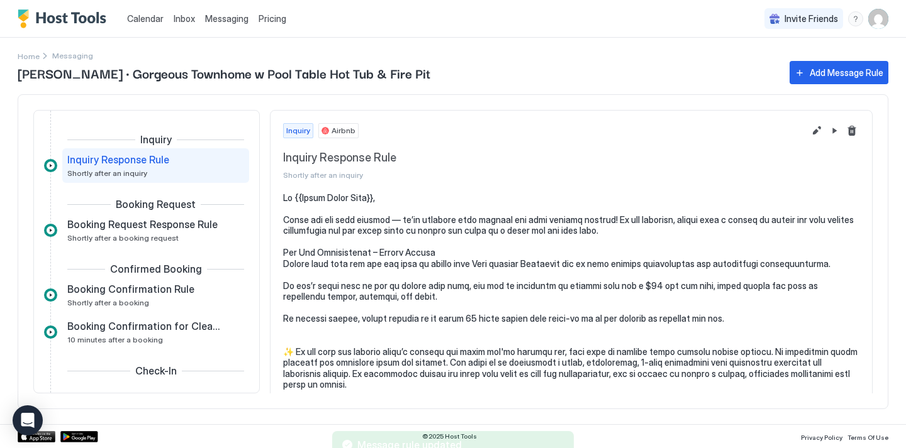
scroll to position [0, 0]
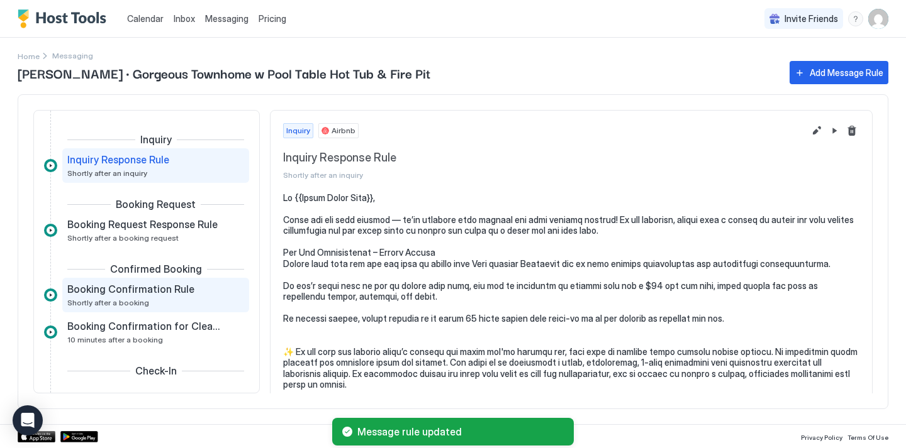
click at [198, 286] on div "Booking Confirmation Rule" at bounding box center [146, 289] width 159 height 13
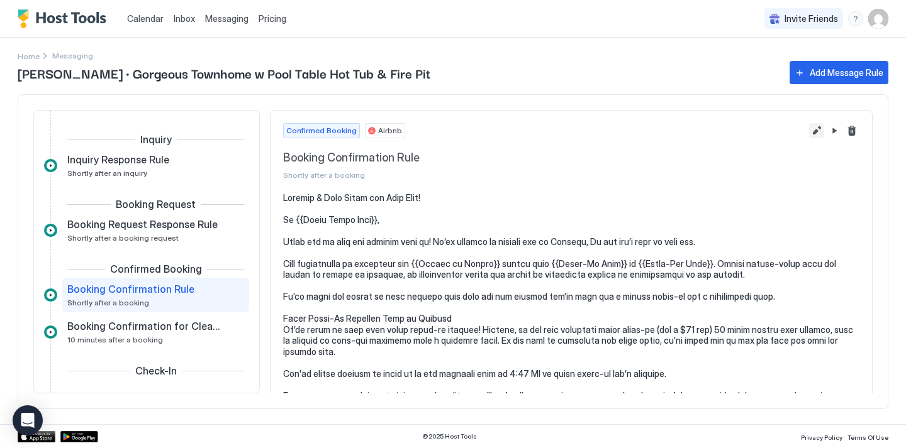
click at [810, 136] on button "Edit message rule" at bounding box center [816, 130] width 15 height 15
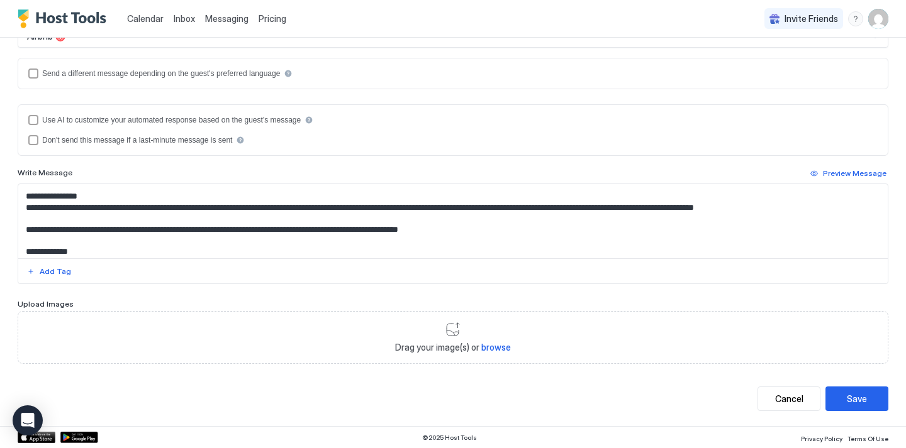
scroll to position [203, 0]
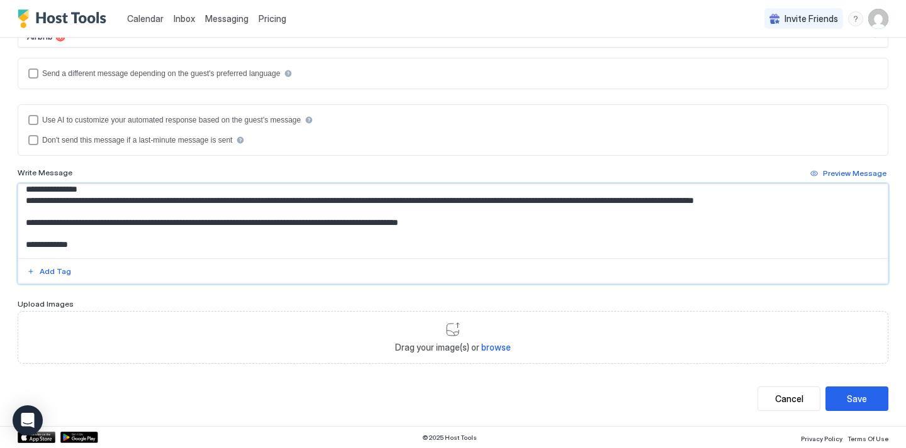
click at [108, 215] on textarea "Input Field" at bounding box center [452, 221] width 869 height 74
click at [832, 213] on textarea "Input Field" at bounding box center [452, 221] width 869 height 74
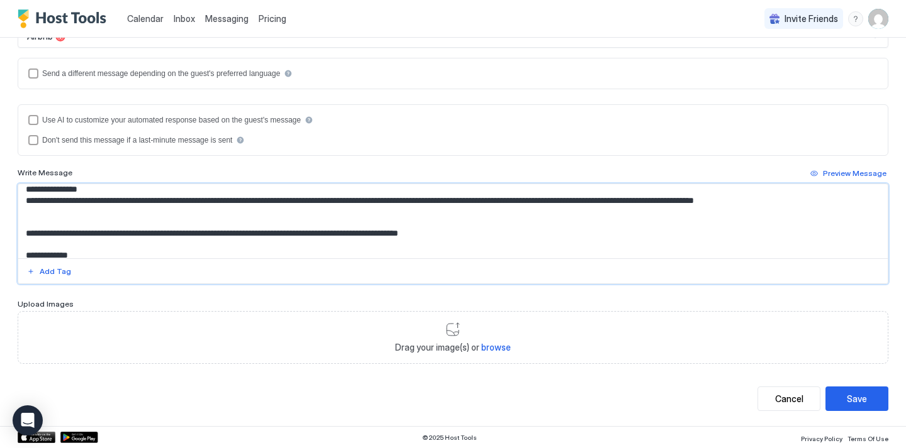
type textarea "**********"
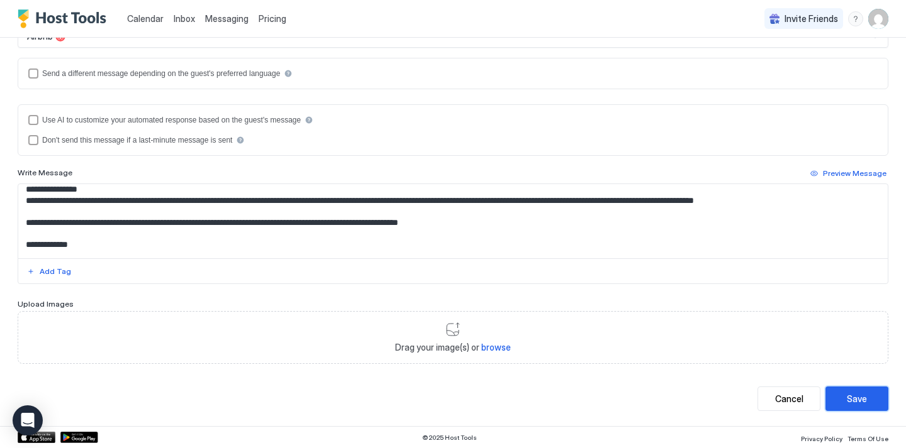
click at [872, 401] on button "Save" at bounding box center [856, 399] width 63 height 25
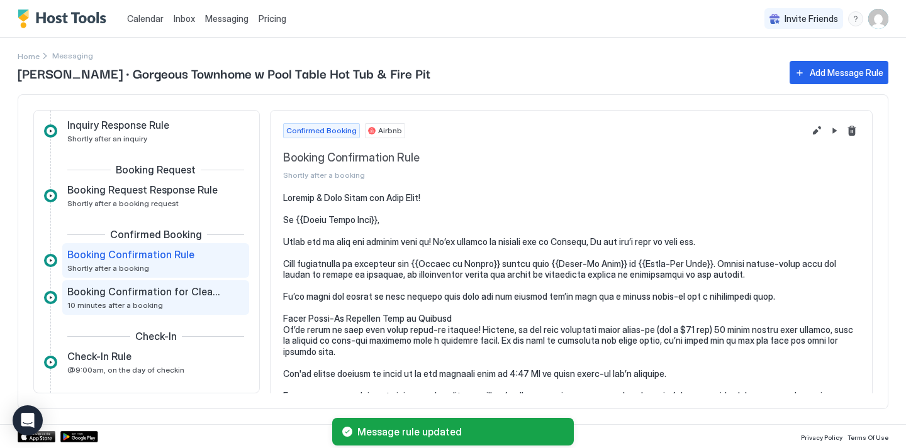
scroll to position [45, 0]
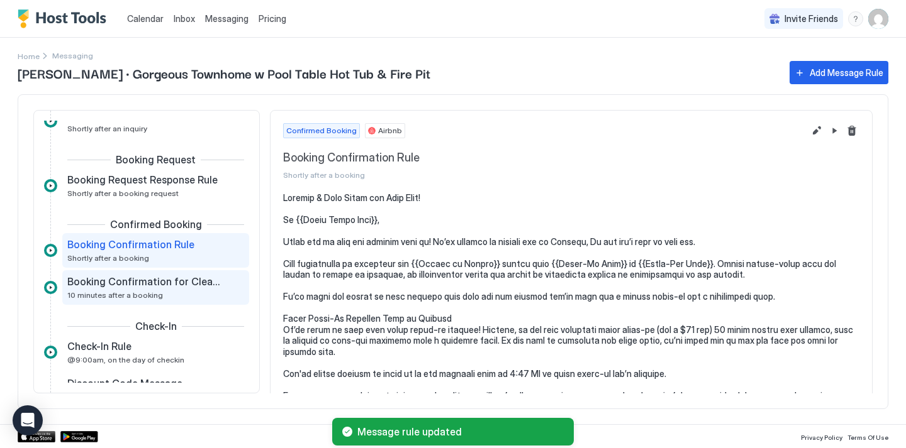
click at [155, 290] on div "Booking Confirmation for Cleaner 10 minutes after a booking" at bounding box center [146, 287] width 159 height 25
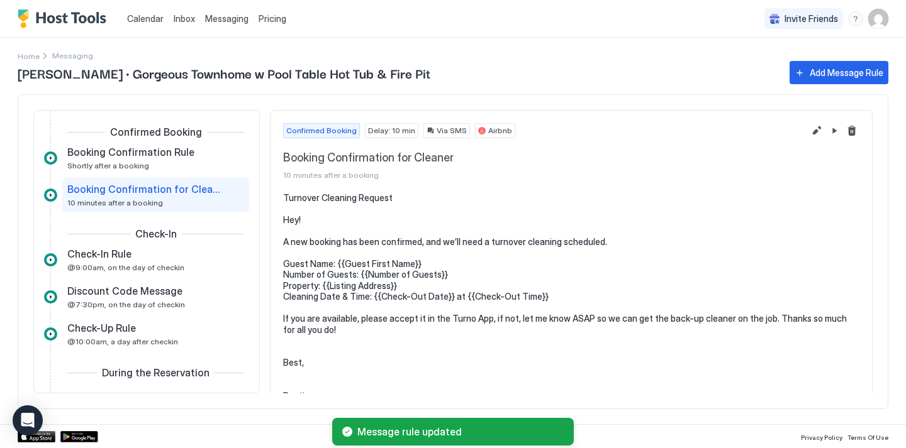
scroll to position [143, 0]
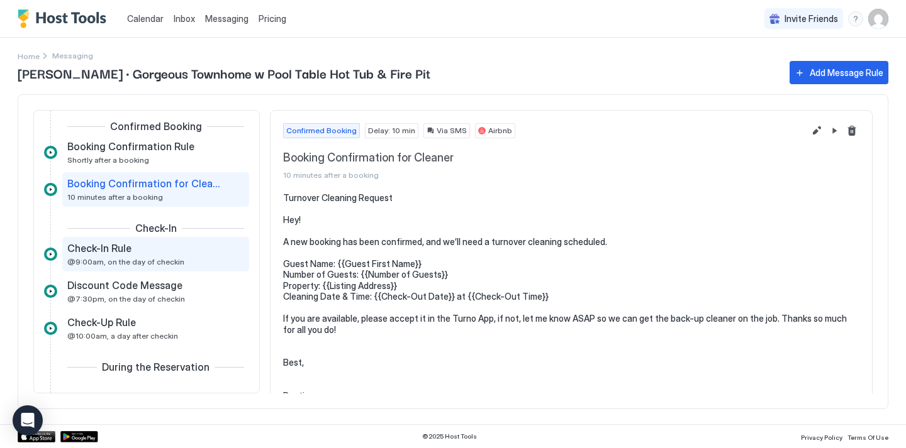
click at [167, 255] on div "Check-In Rule @9:00am, on the day of checkin" at bounding box center [146, 254] width 159 height 25
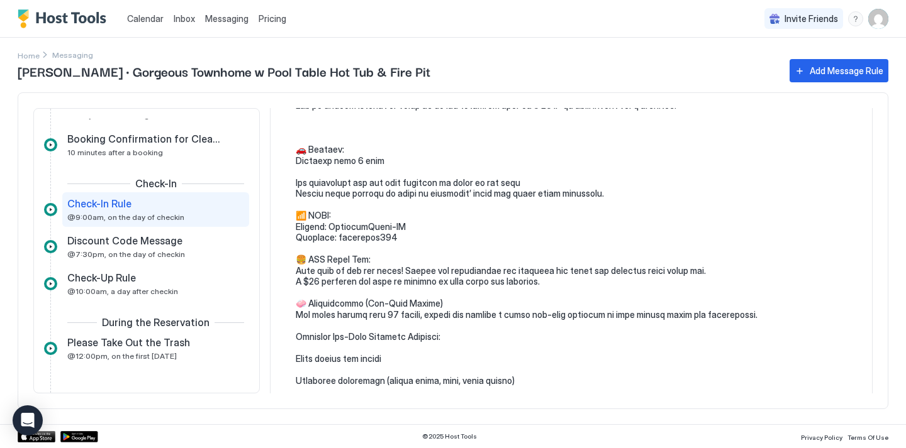
scroll to position [426, 0]
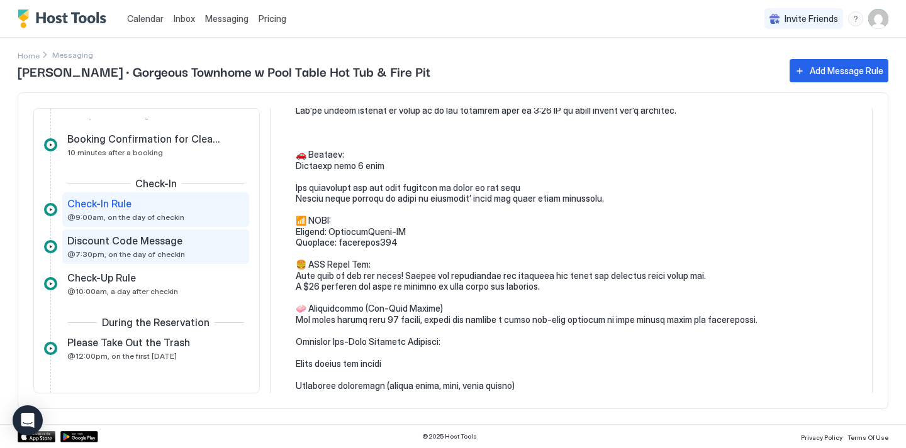
click at [228, 247] on div "Discount Code Message @7:30pm, on the day of checkin" at bounding box center [155, 247] width 177 height 25
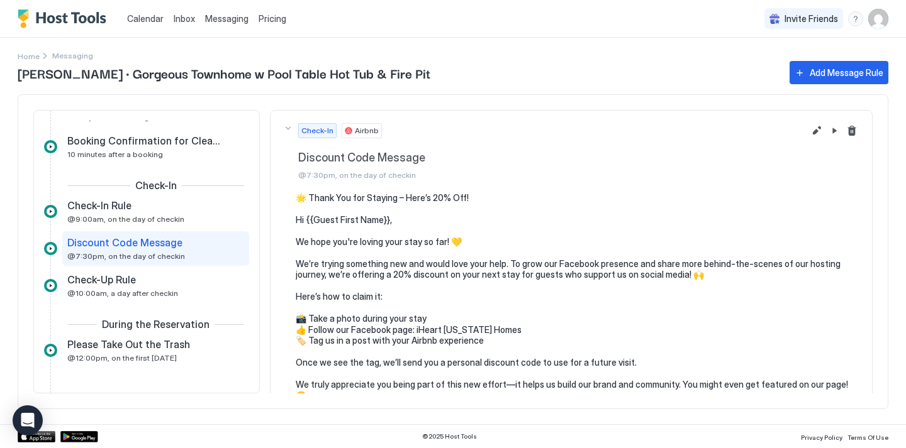
scroll to position [21, 0]
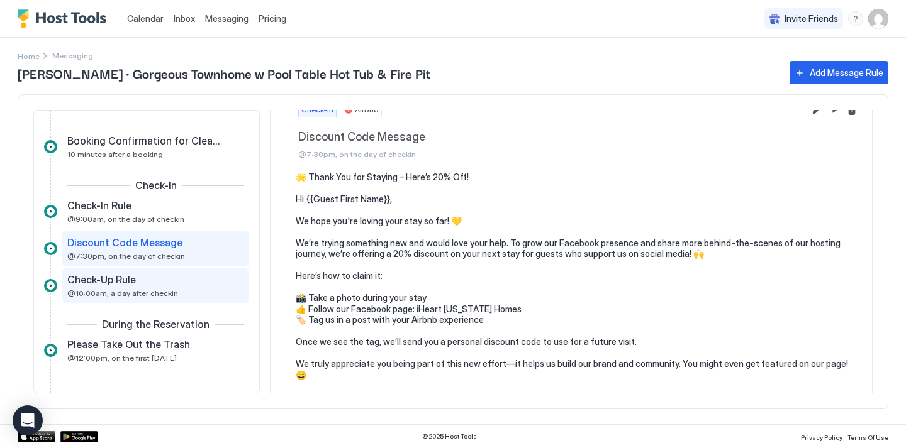
click at [198, 279] on div "Check-Up Rule" at bounding box center [146, 280] width 159 height 13
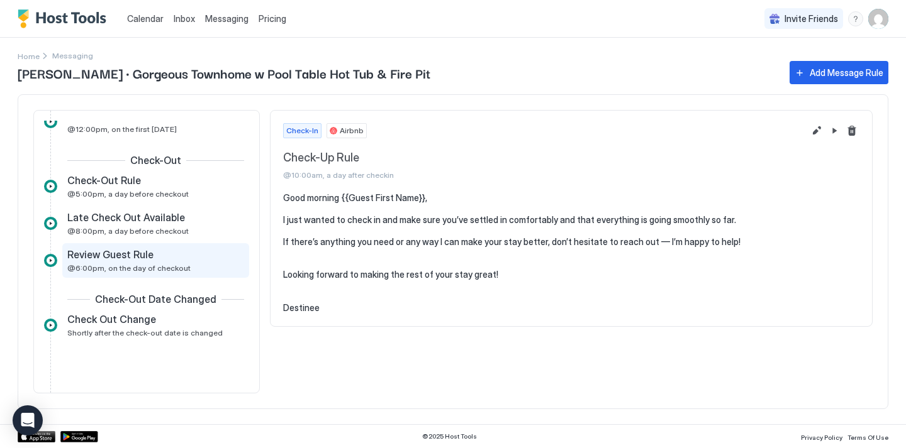
scroll to position [417, 0]
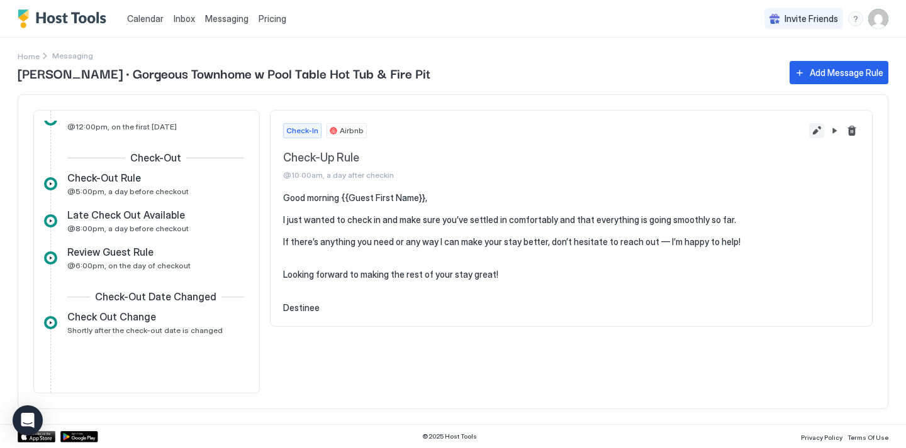
click at [813, 135] on button "Edit message rule" at bounding box center [816, 130] width 15 height 15
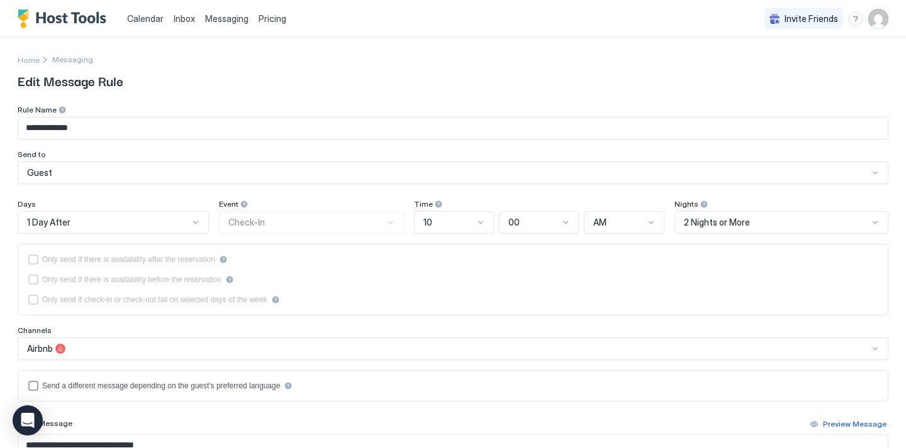
scroll to position [251, 0]
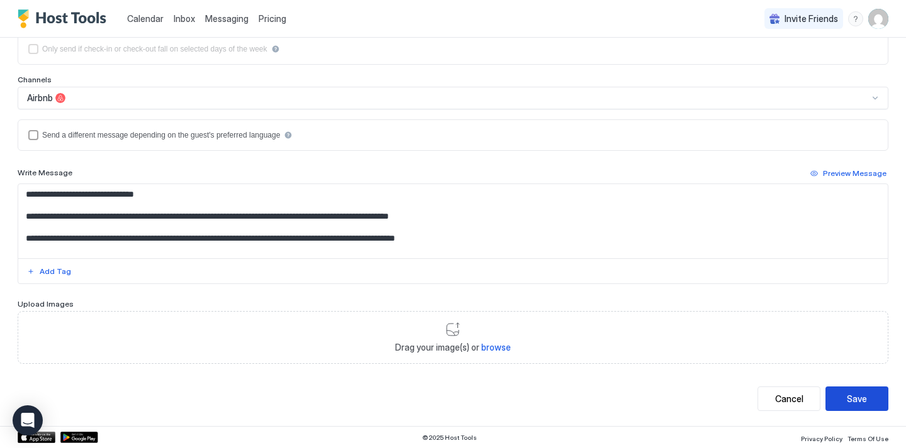
click at [868, 407] on button "Save" at bounding box center [856, 399] width 63 height 25
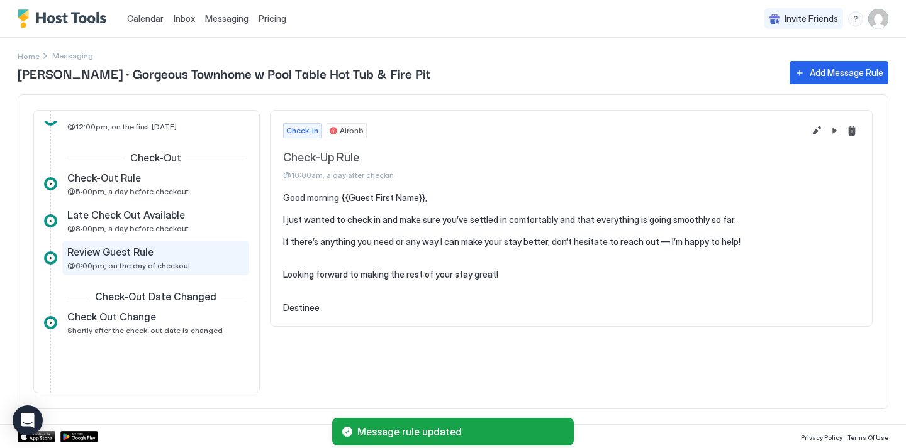
click at [148, 252] on span "Review Guest Rule" at bounding box center [110, 252] width 86 height 13
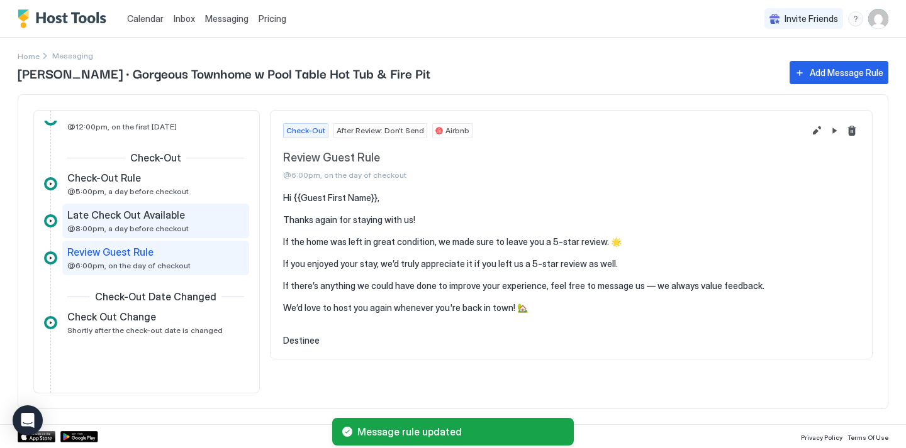
click at [168, 226] on span "@8:00pm, a day before checkout" at bounding box center [127, 228] width 121 height 9
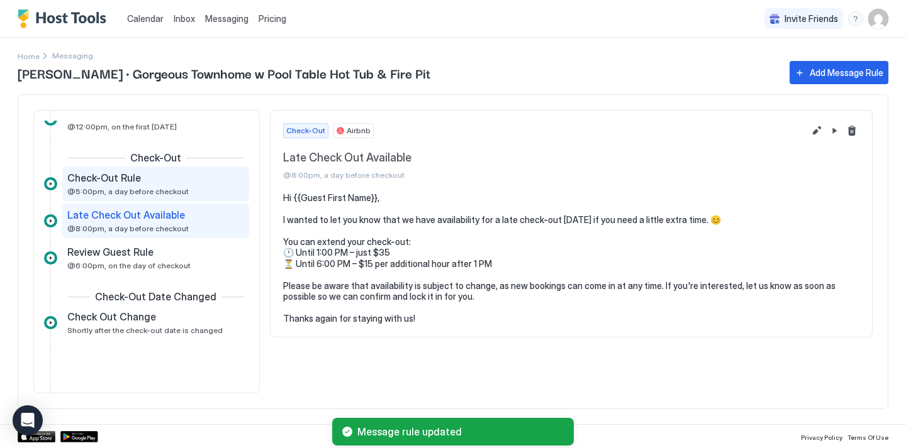
click at [189, 197] on div "Check-Out Rule @5:00pm, a day before checkout" at bounding box center [155, 184] width 187 height 35
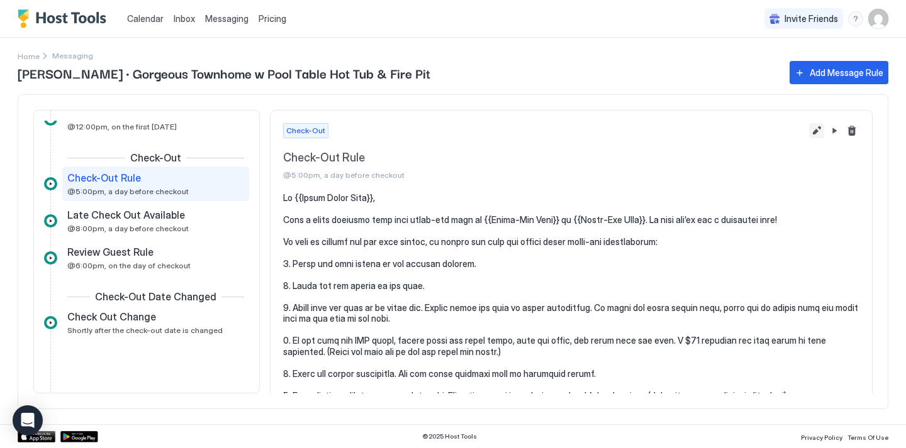
click at [821, 128] on button "Edit message rule" at bounding box center [816, 130] width 15 height 15
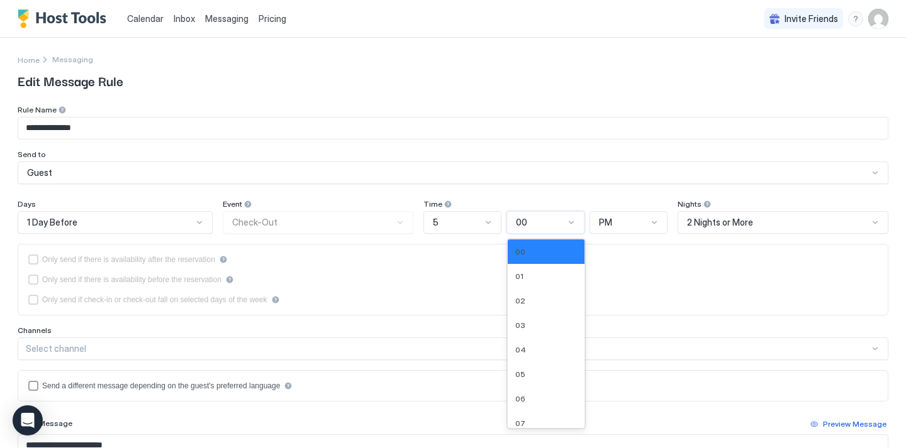
click at [536, 220] on div "00" at bounding box center [540, 222] width 48 height 11
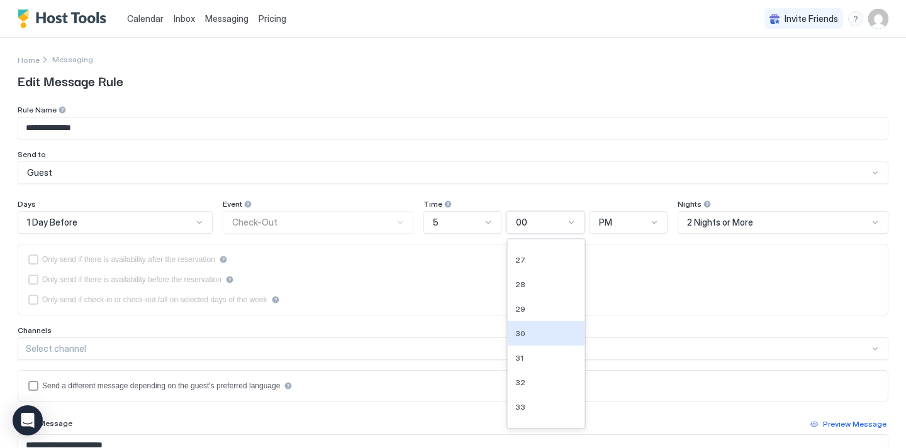
scroll to position [665, 0]
click at [536, 314] on div "30" at bounding box center [546, 323] width 77 height 25
click at [802, 226] on div "2 Nights or More" at bounding box center [777, 222] width 181 height 11
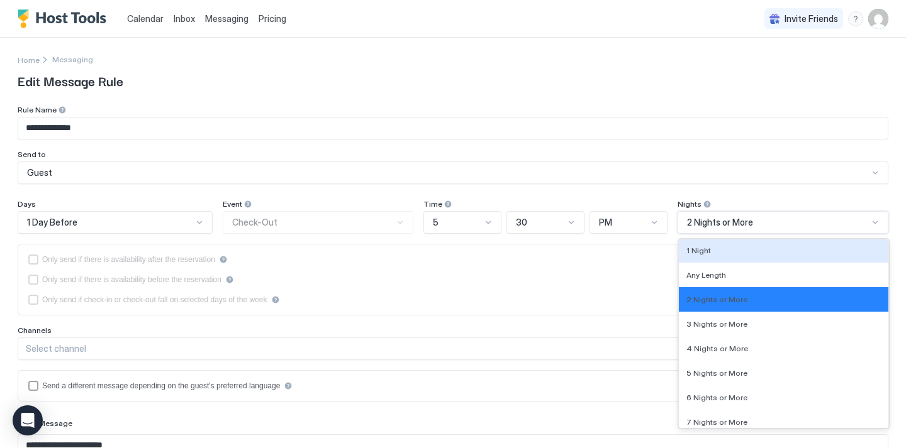
scroll to position [1305, 0]
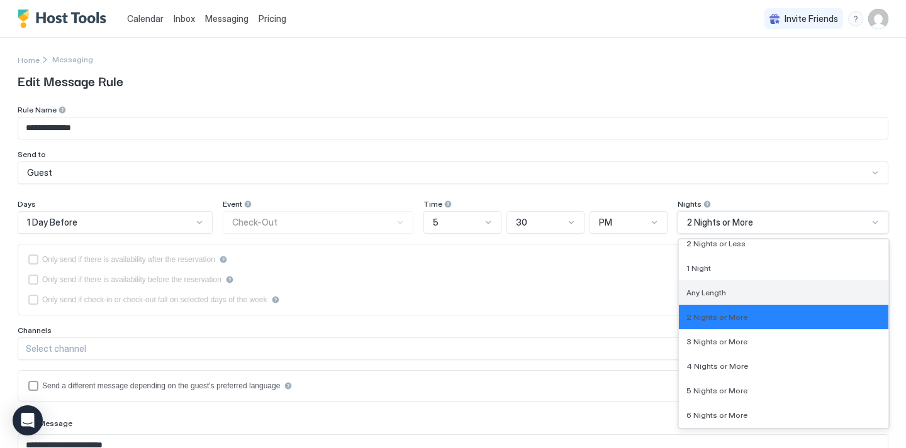
click at [764, 298] on div "Any Length" at bounding box center [783, 293] width 209 height 25
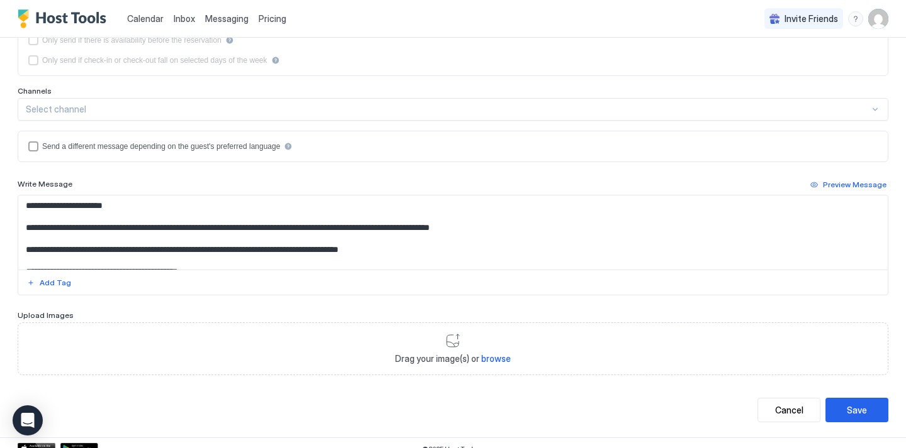
scroll to position [244, 0]
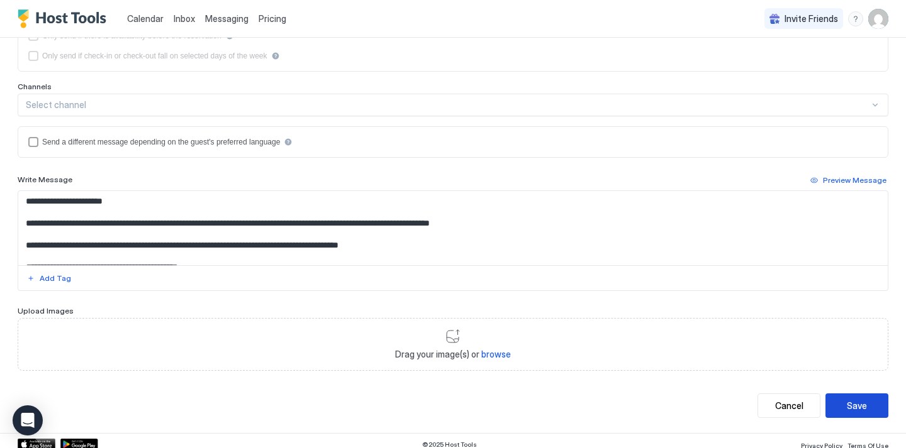
click at [866, 404] on button "Save" at bounding box center [856, 406] width 63 height 25
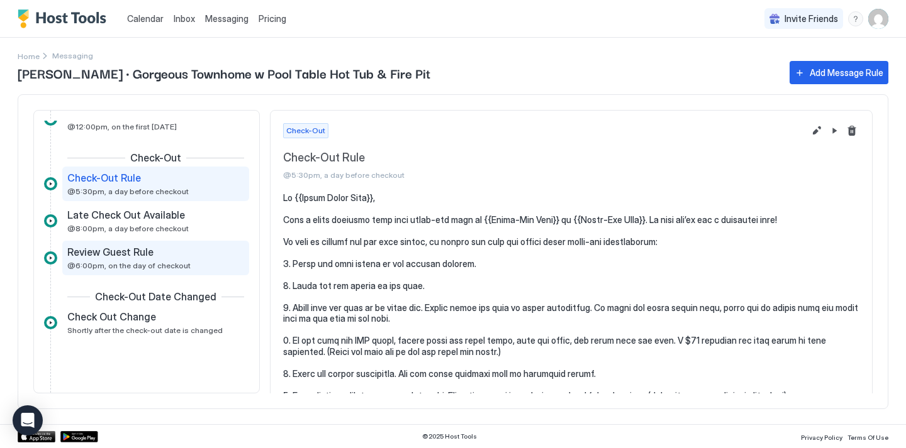
click at [172, 251] on div "Review Guest Rule" at bounding box center [146, 252] width 159 height 13
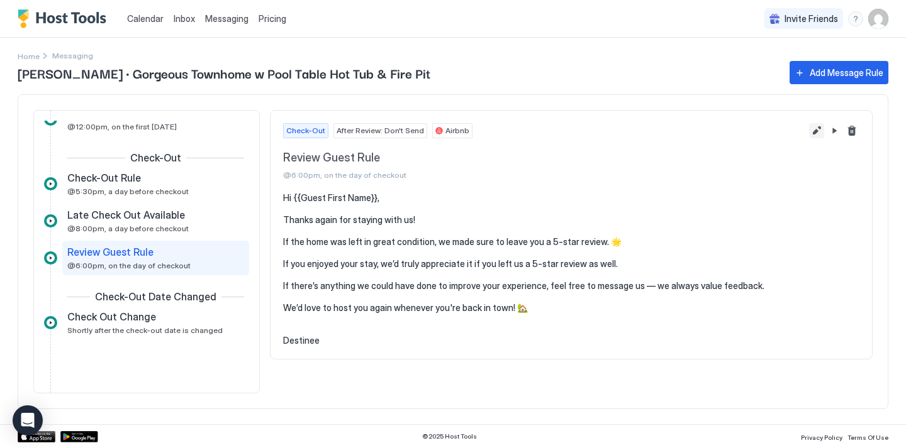
click at [814, 131] on button "Edit message rule" at bounding box center [816, 130] width 15 height 15
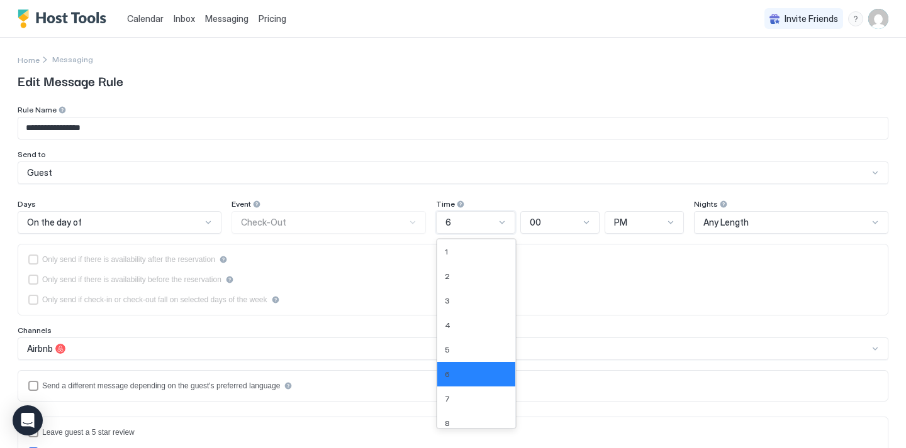
click at [504, 222] on div at bounding box center [502, 223] width 10 height 10
click at [450, 395] on div "7" at bounding box center [476, 398] width 63 height 9
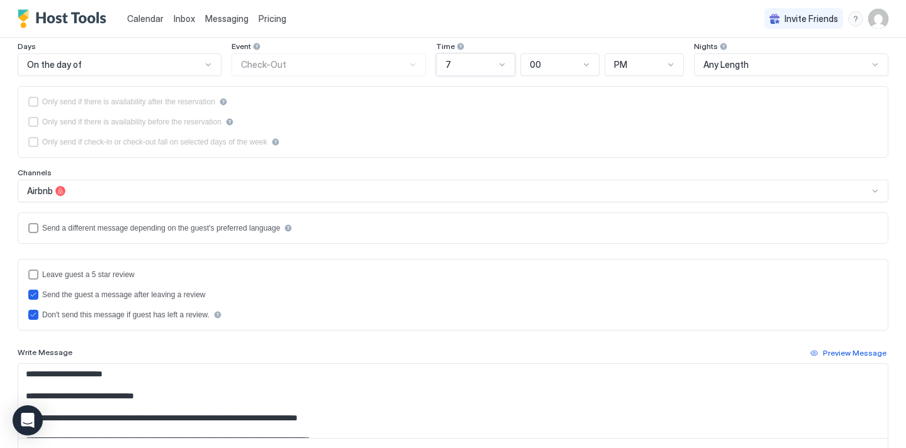
scroll to position [338, 0]
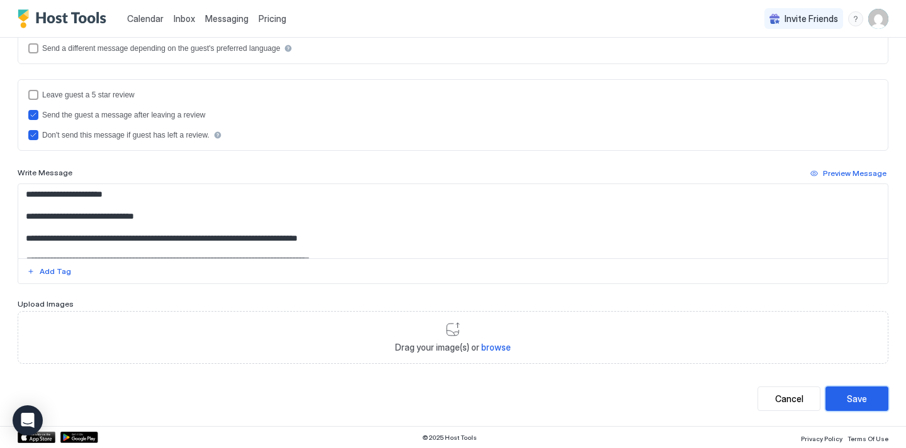
click at [838, 399] on button "Save" at bounding box center [856, 399] width 63 height 25
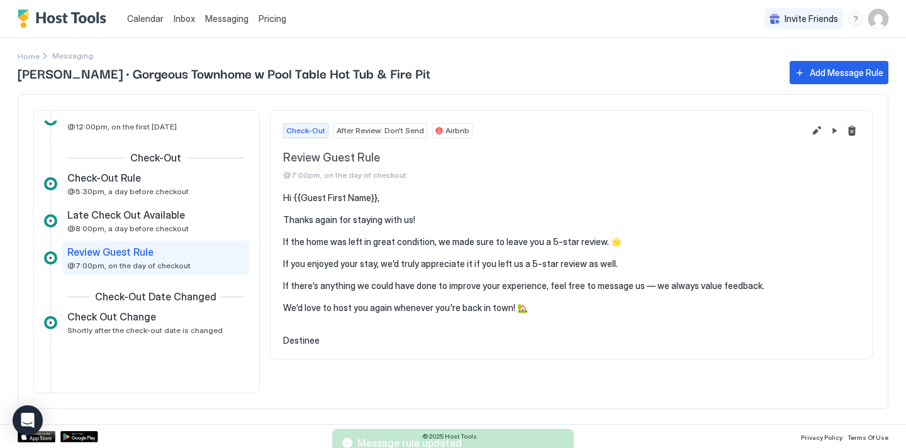
scroll to position [0, 0]
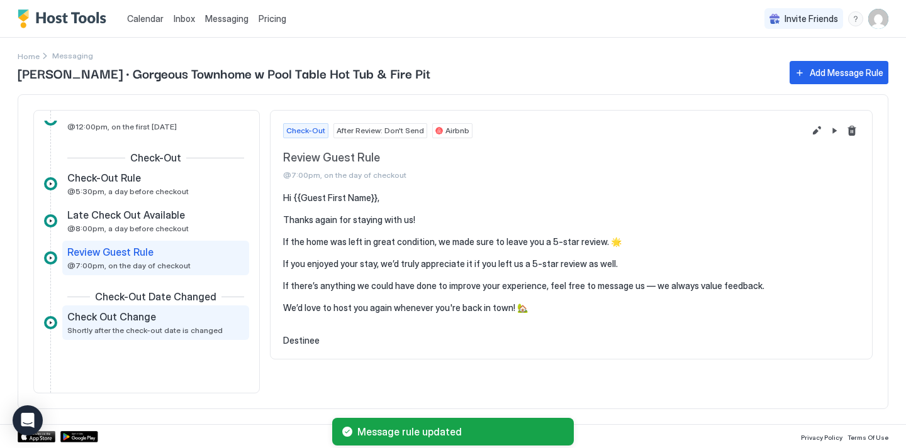
click at [168, 315] on div "Check Out Change" at bounding box center [146, 317] width 159 height 13
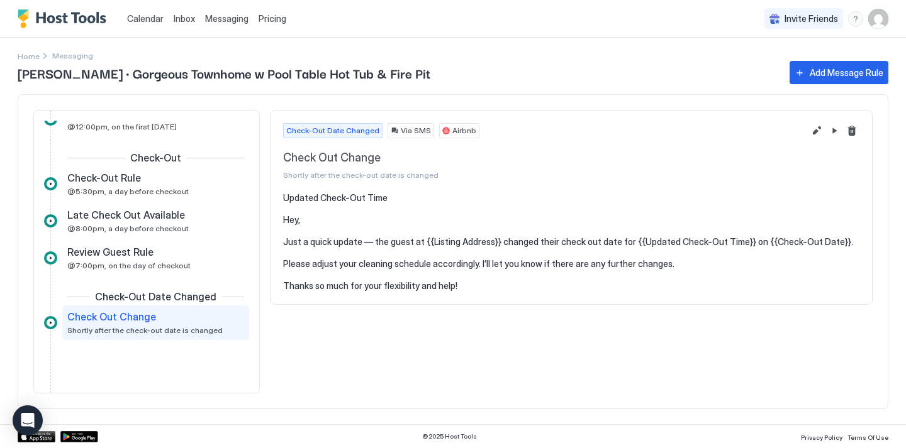
click at [277, 20] on span "Pricing" at bounding box center [273, 18] width 28 height 11
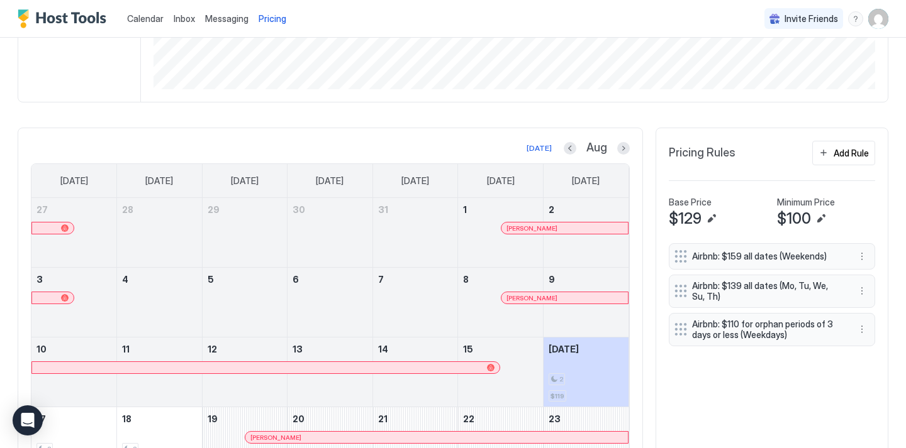
scroll to position [512, 0]
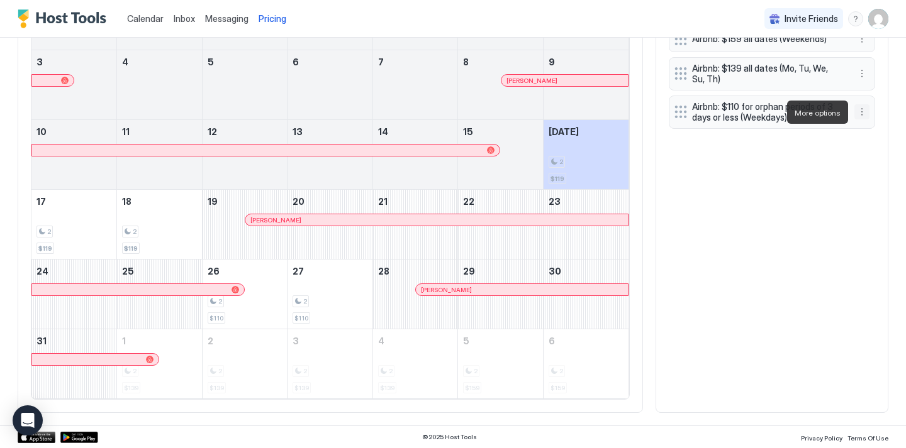
click at [865, 111] on button "More options" at bounding box center [861, 111] width 15 height 15
click at [872, 128] on div "Edit" at bounding box center [874, 129] width 28 height 9
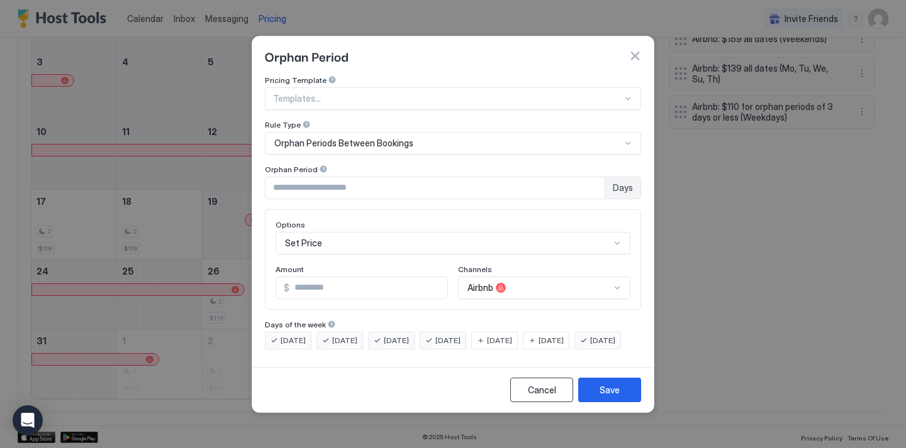
click at [526, 400] on button "Cancel" at bounding box center [541, 390] width 63 height 25
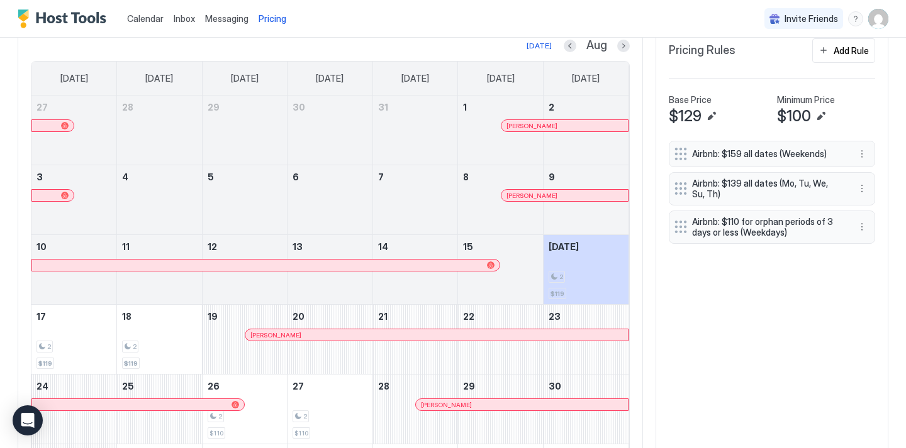
scroll to position [394, 0]
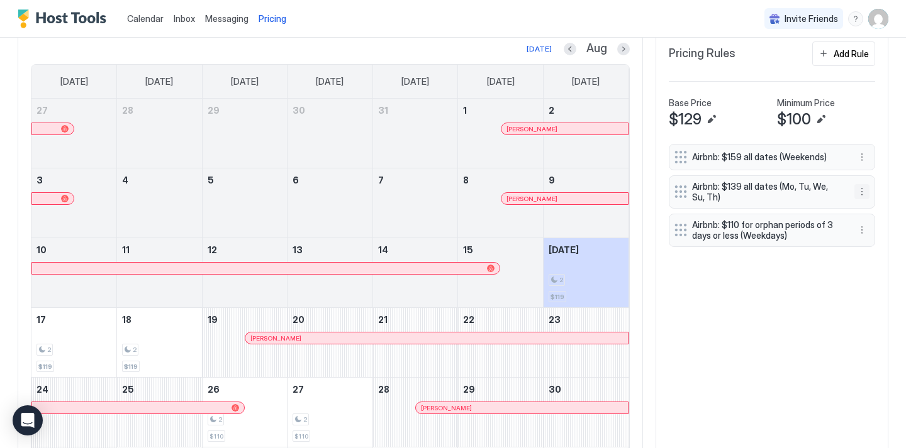
click at [863, 195] on button "More options" at bounding box center [861, 191] width 15 height 15
click at [826, 254] on div at bounding box center [453, 224] width 906 height 448
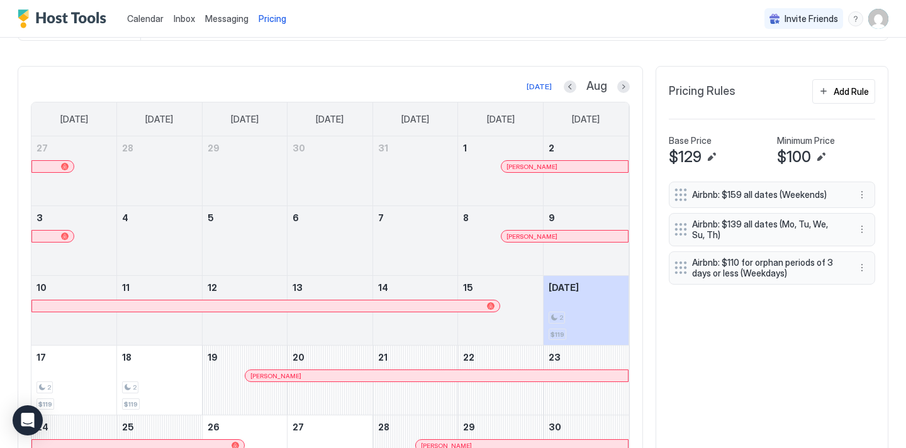
scroll to position [347, 0]
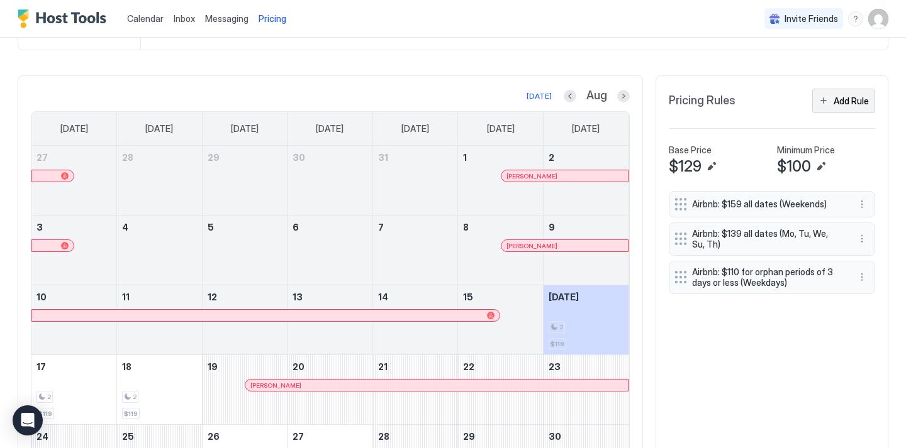
click at [847, 109] on button "Add Rule" at bounding box center [843, 101] width 63 height 25
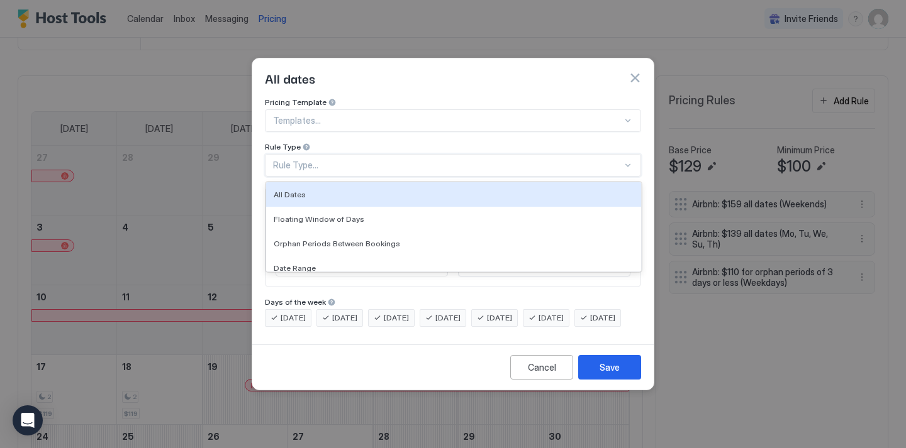
click at [579, 161] on div "Rule Type..." at bounding box center [453, 165] width 376 height 23
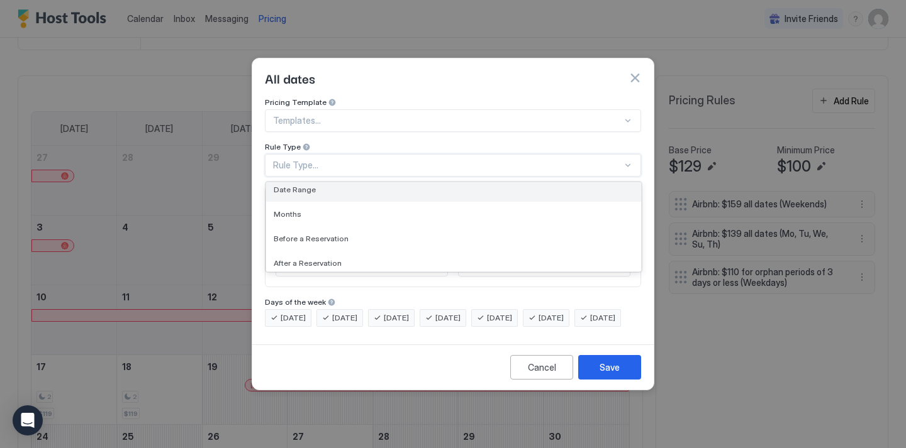
scroll to position [82, 0]
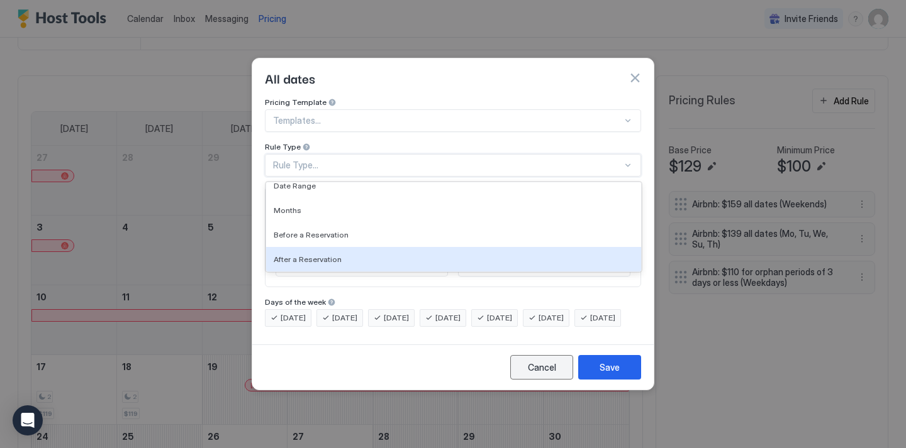
click at [541, 374] on div "Cancel" at bounding box center [542, 367] width 28 height 13
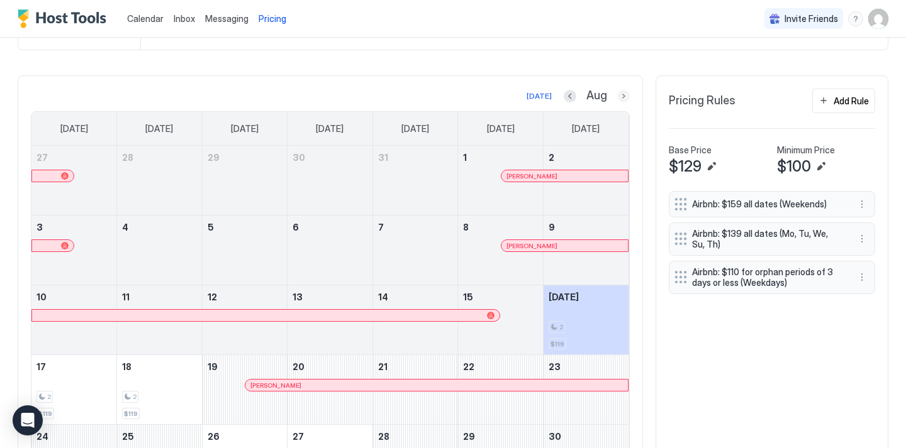
click at [627, 94] on button "Next month" at bounding box center [623, 96] width 13 height 13
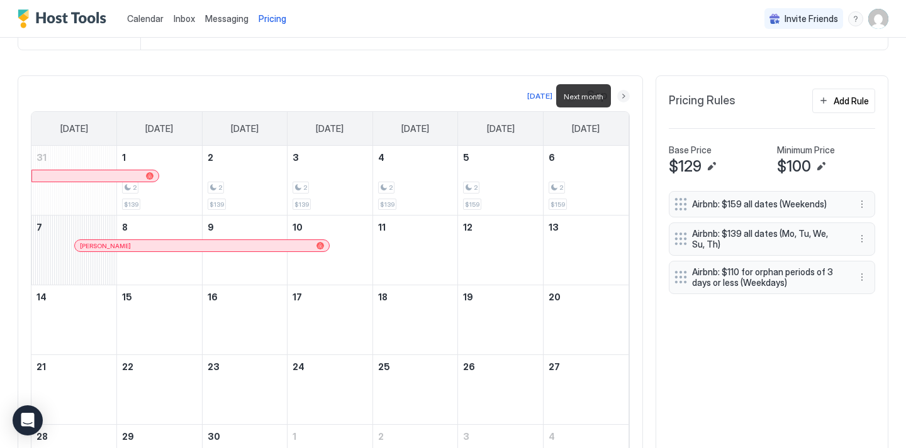
click at [626, 94] on button "Next month" at bounding box center [623, 96] width 13 height 13
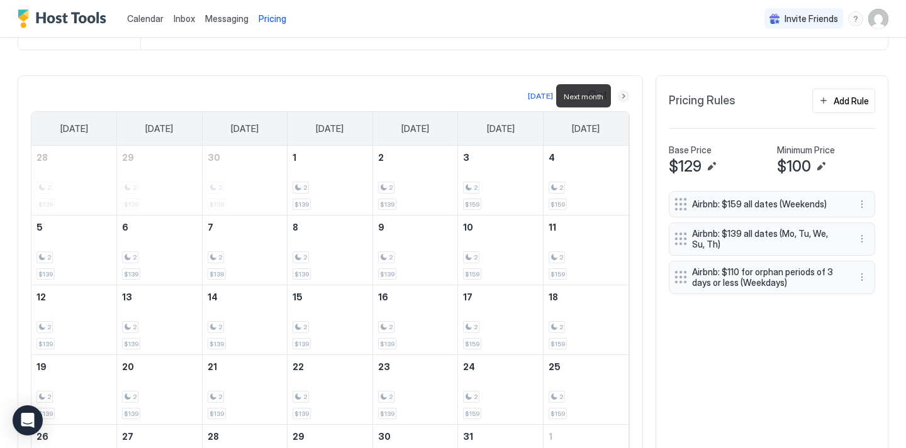
click at [627, 93] on button "Next month" at bounding box center [623, 96] width 13 height 13
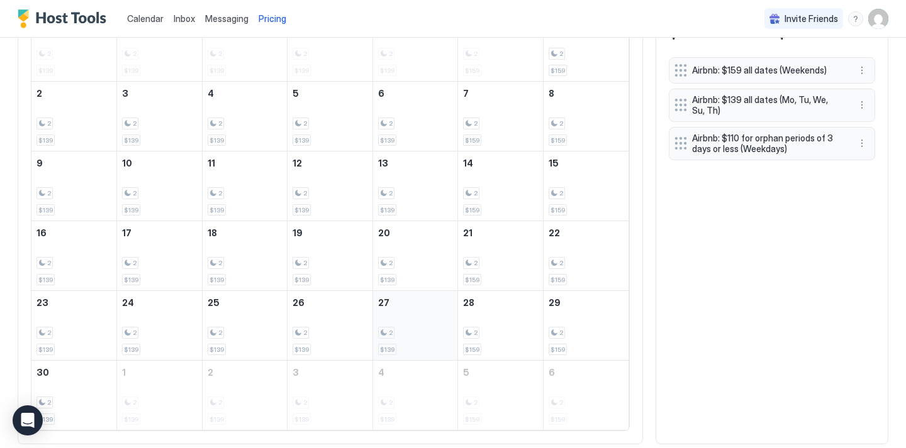
scroll to position [506, 0]
